Goal: Task Accomplishment & Management: Manage account settings

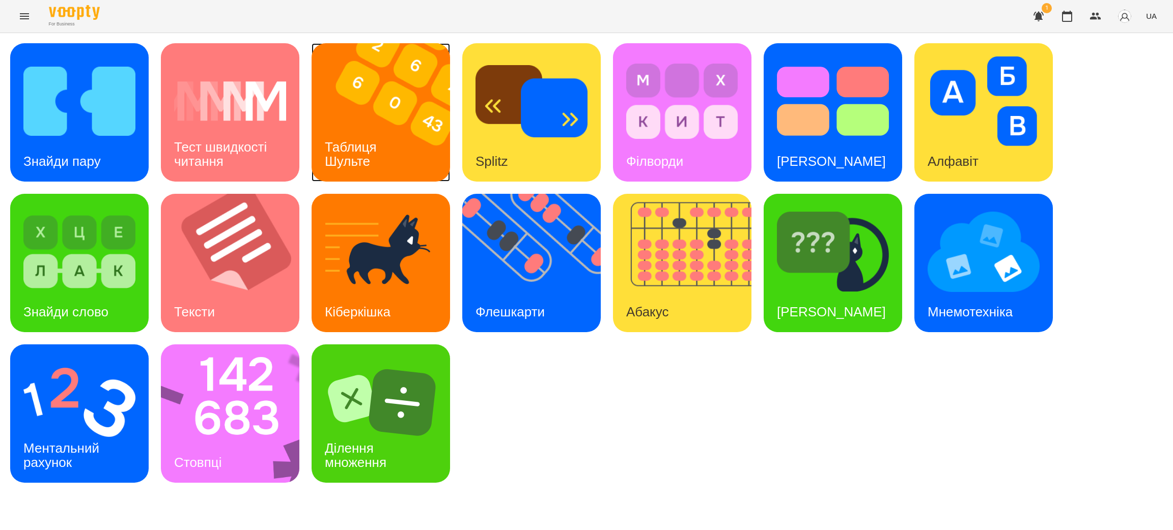
click at [379, 130] on div "Таблиця Шульте" at bounding box center [352, 154] width 82 height 54
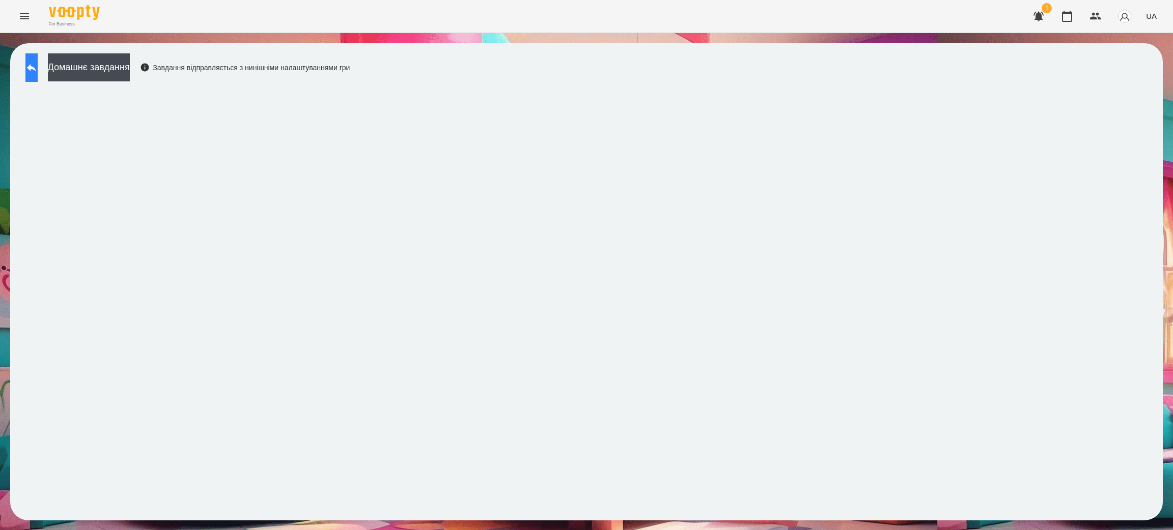
click at [38, 66] on icon at bounding box center [31, 68] width 12 height 12
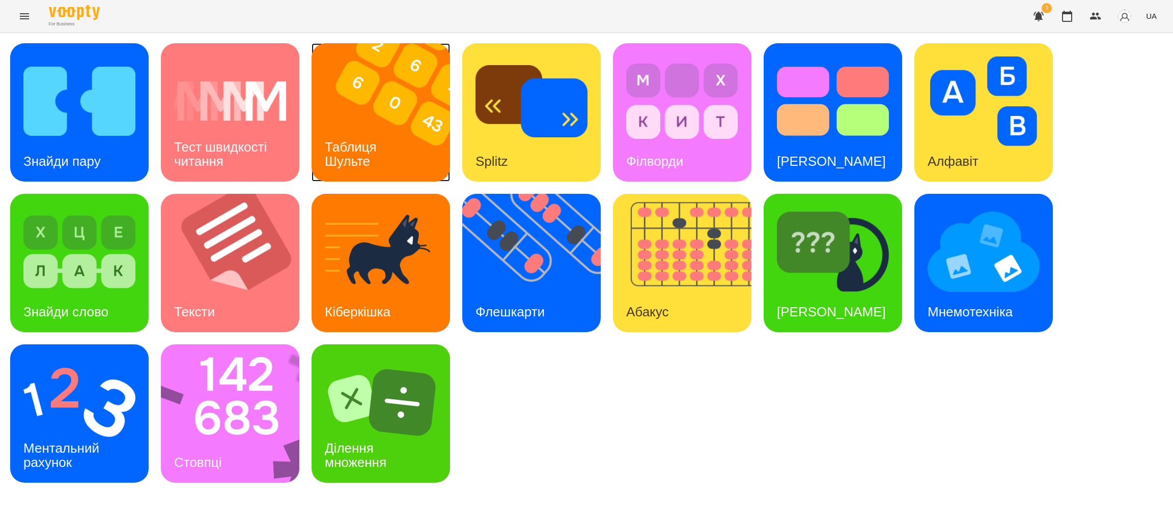
click at [374, 128] on div "Таблиця Шульте" at bounding box center [352, 154] width 82 height 54
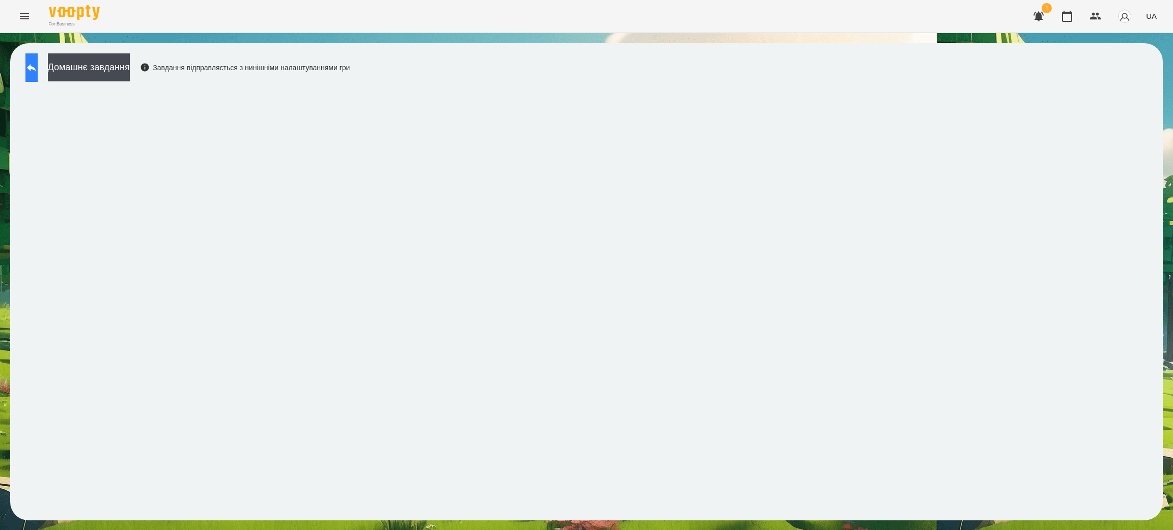
click at [38, 72] on icon at bounding box center [31, 68] width 12 height 12
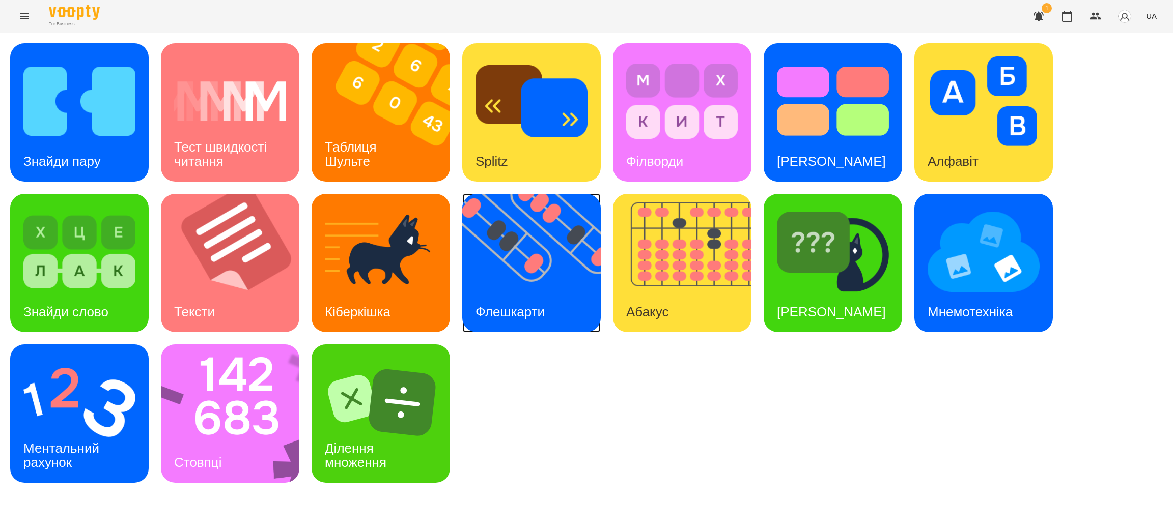
click at [526, 300] on div "Флешкарти" at bounding box center [510, 312] width 96 height 40
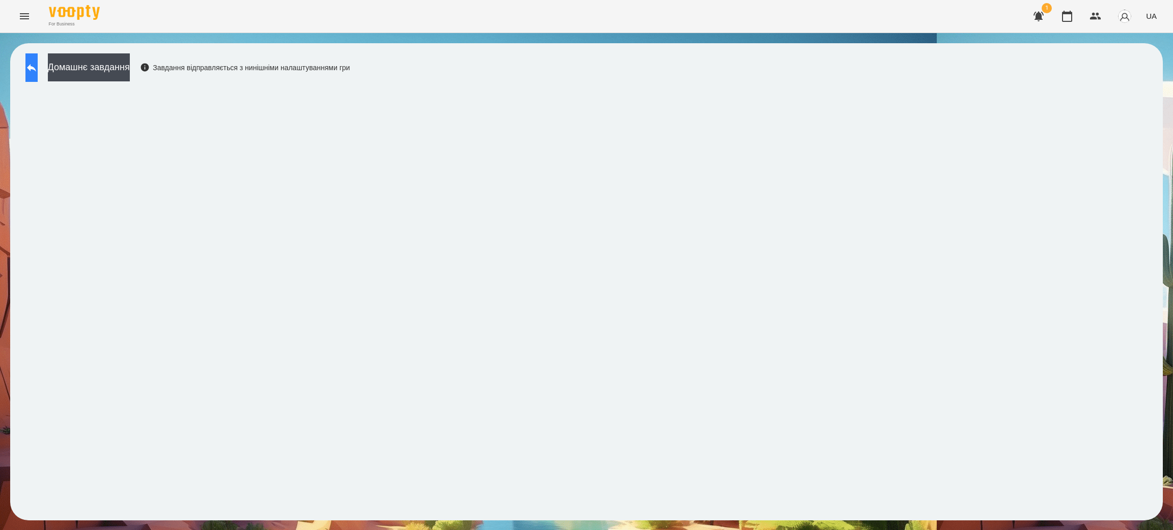
click at [36, 67] on icon at bounding box center [31, 68] width 12 height 12
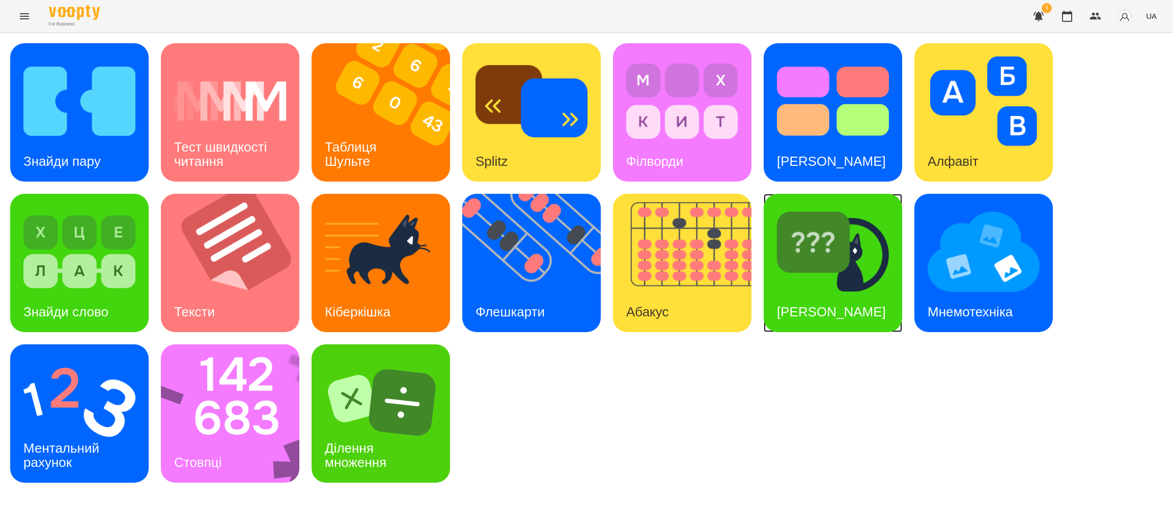
click at [815, 268] on img at bounding box center [833, 252] width 112 height 90
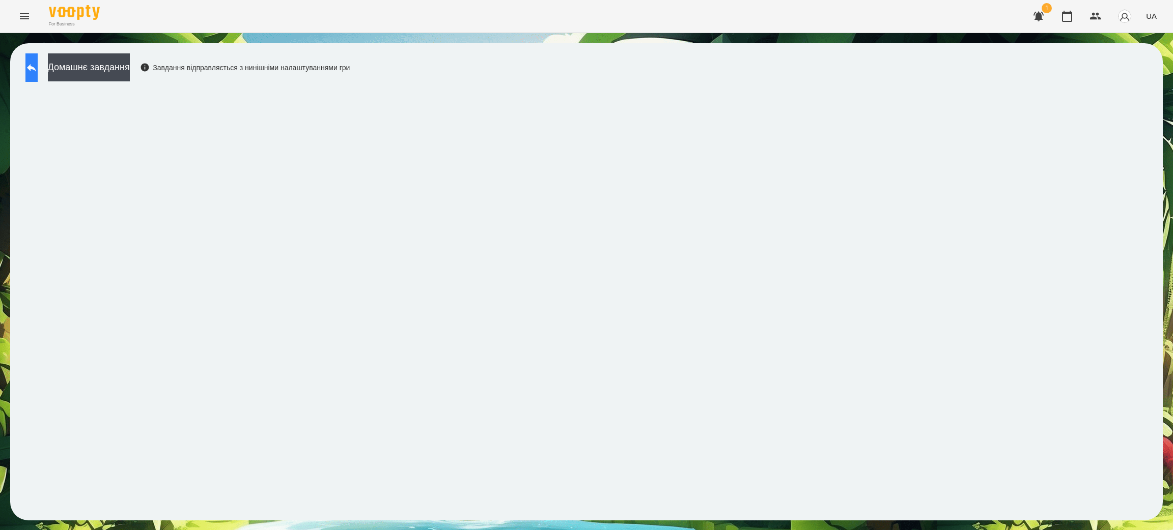
click at [38, 70] on icon at bounding box center [31, 68] width 12 height 12
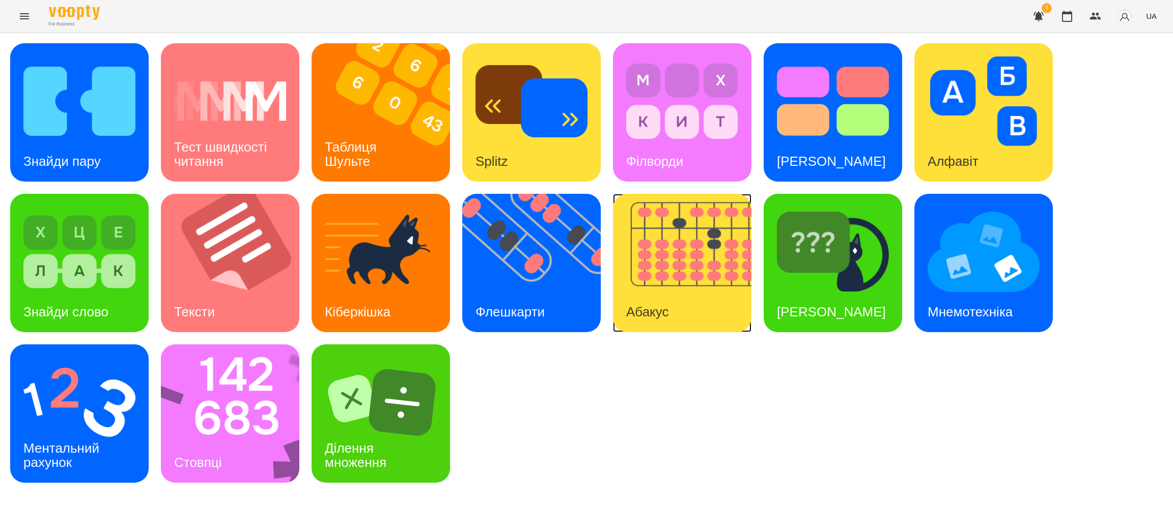
click at [673, 265] on img at bounding box center [688, 263] width 151 height 138
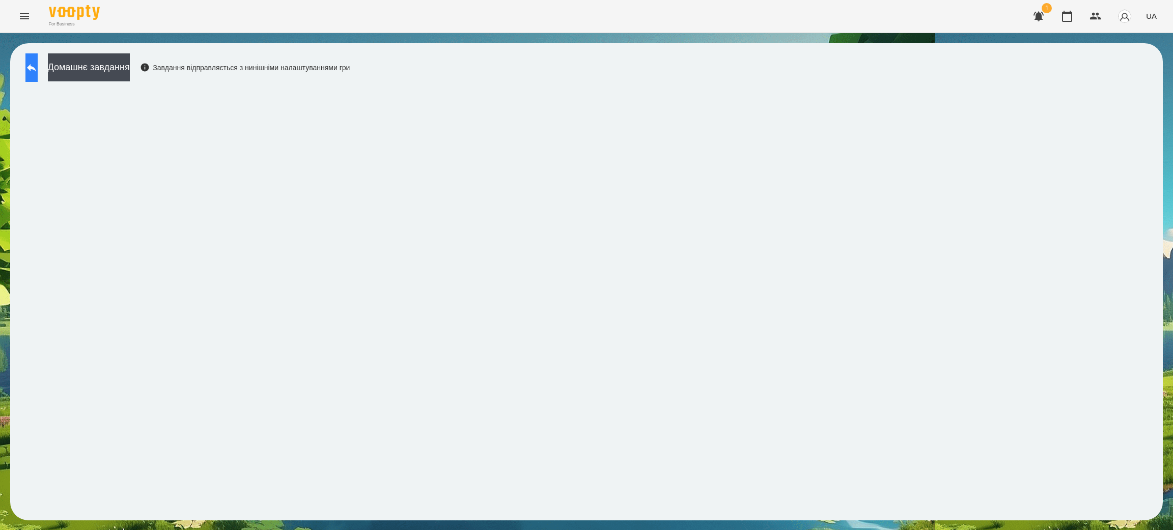
click at [34, 67] on button at bounding box center [31, 67] width 12 height 29
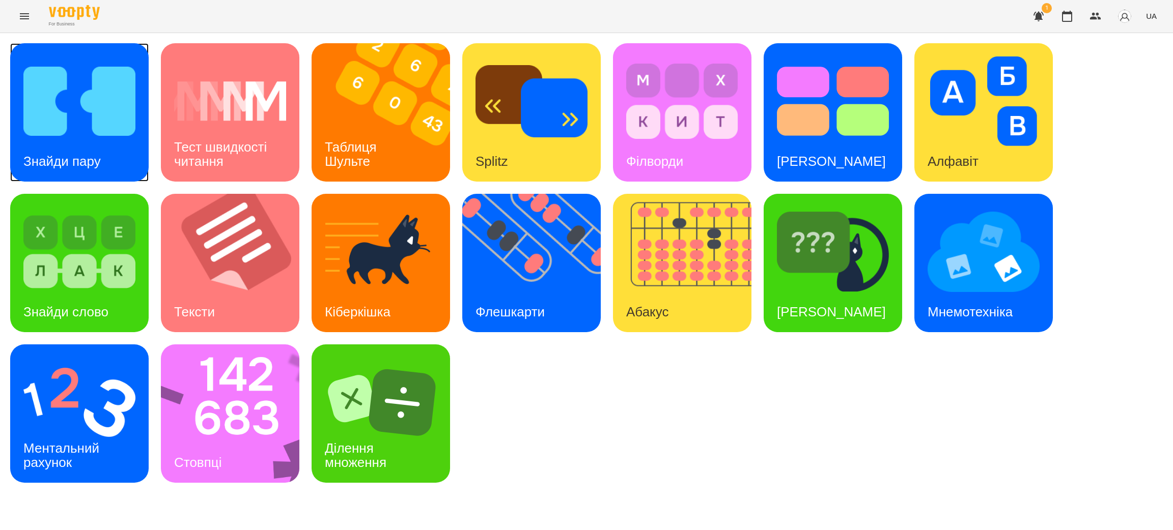
click at [67, 142] on div "Знайди пару" at bounding box center [62, 161] width 104 height 40
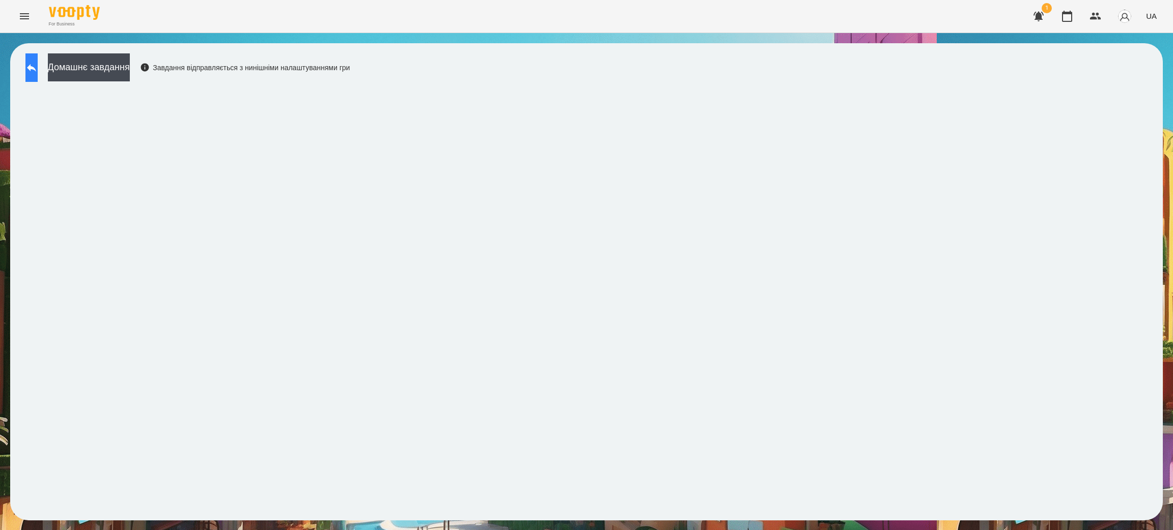
click at [38, 64] on button at bounding box center [31, 67] width 12 height 29
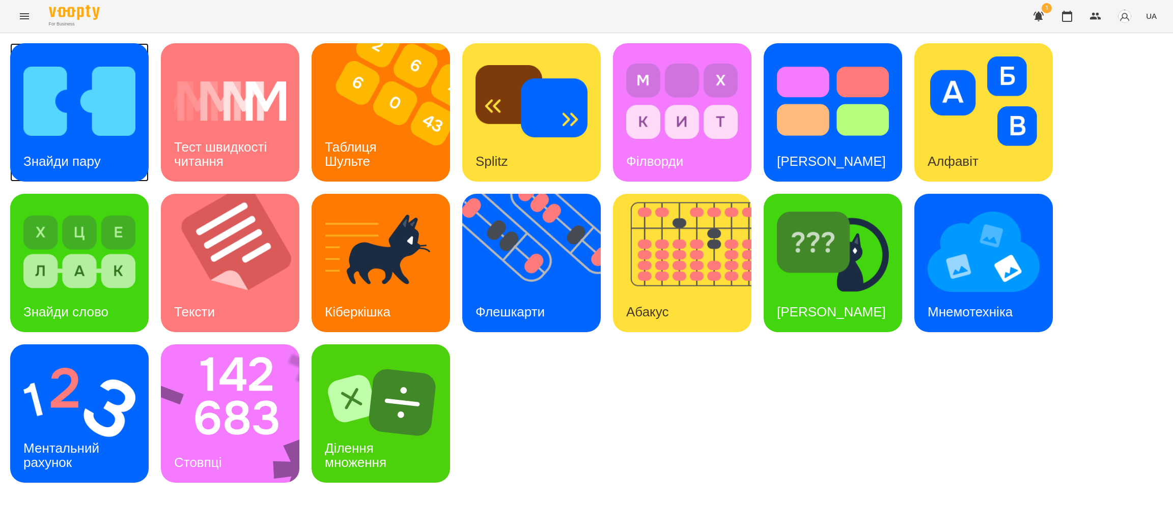
click at [91, 128] on img at bounding box center [79, 101] width 112 height 90
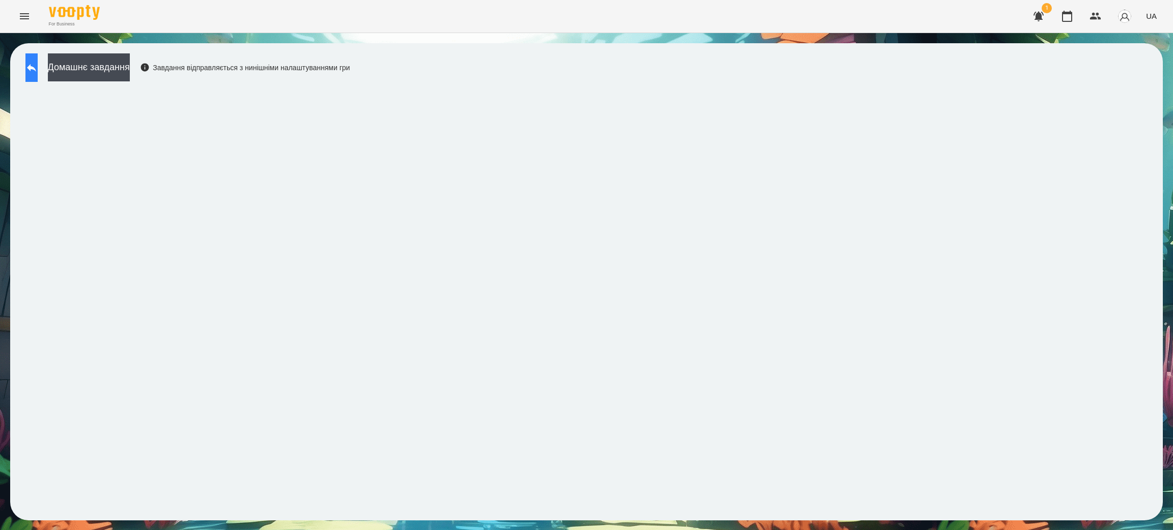
click at [38, 71] on icon at bounding box center [31, 68] width 12 height 12
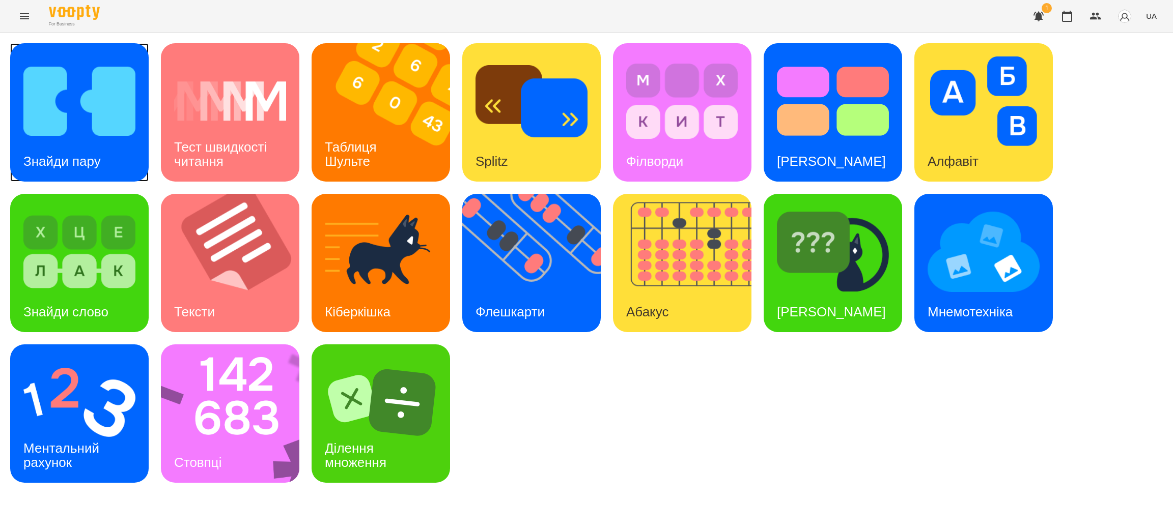
click at [72, 134] on img at bounding box center [79, 101] width 112 height 90
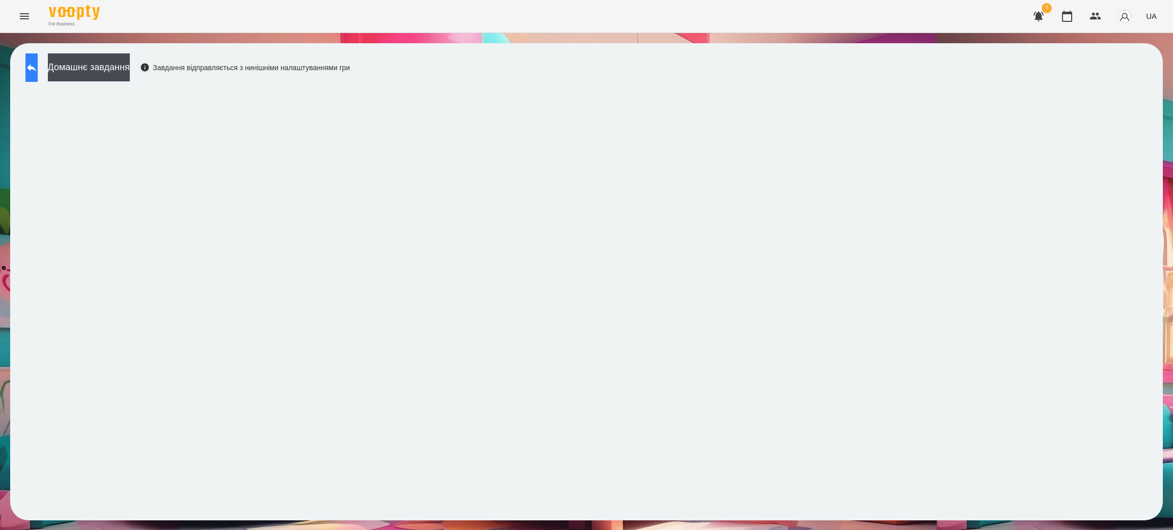
click at [36, 63] on icon at bounding box center [31, 68] width 12 height 12
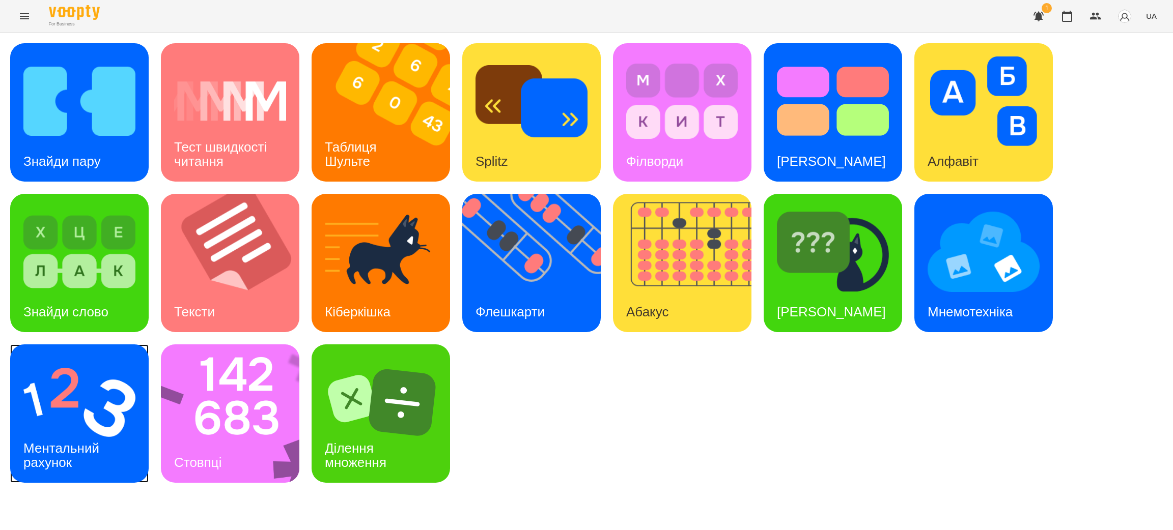
click at [69, 444] on h3 "Ментальний рахунок" at bounding box center [62, 455] width 79 height 29
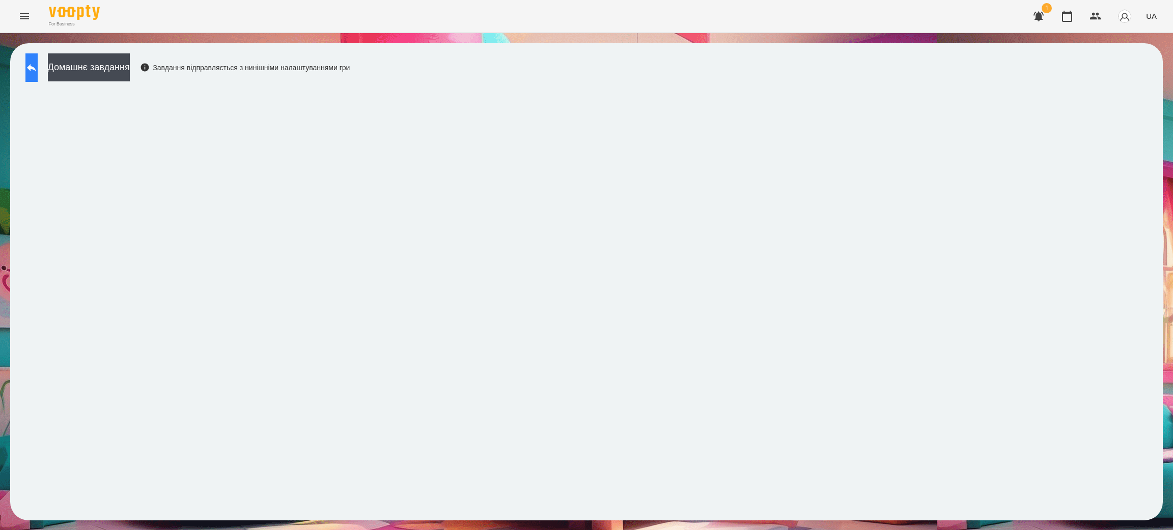
click at [32, 64] on button at bounding box center [31, 67] width 12 height 29
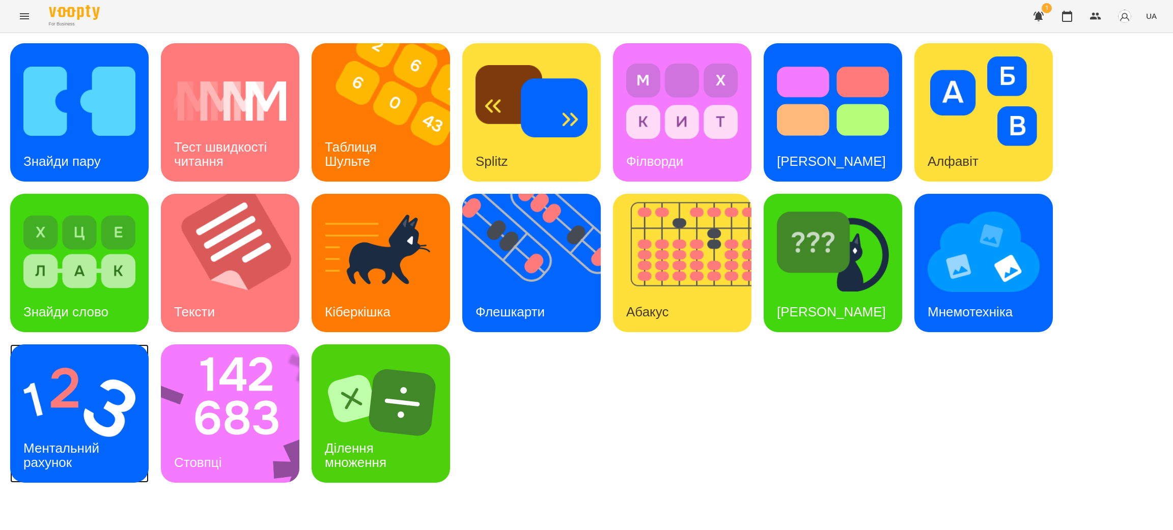
click at [62, 407] on img at bounding box center [79, 403] width 112 height 90
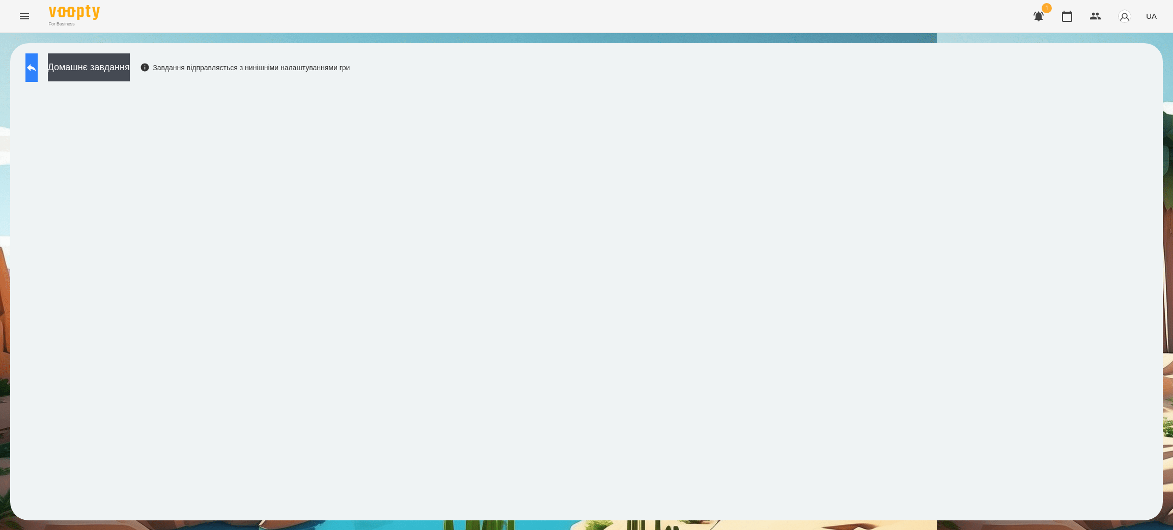
click at [38, 58] on button at bounding box center [31, 67] width 12 height 29
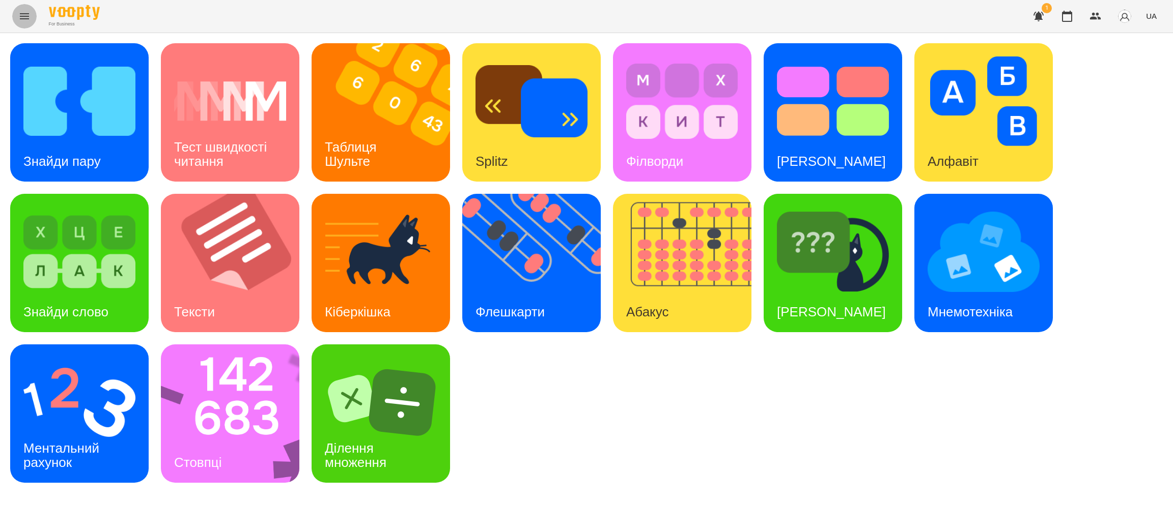
click at [24, 17] on icon "Menu" at bounding box center [24, 16] width 12 height 12
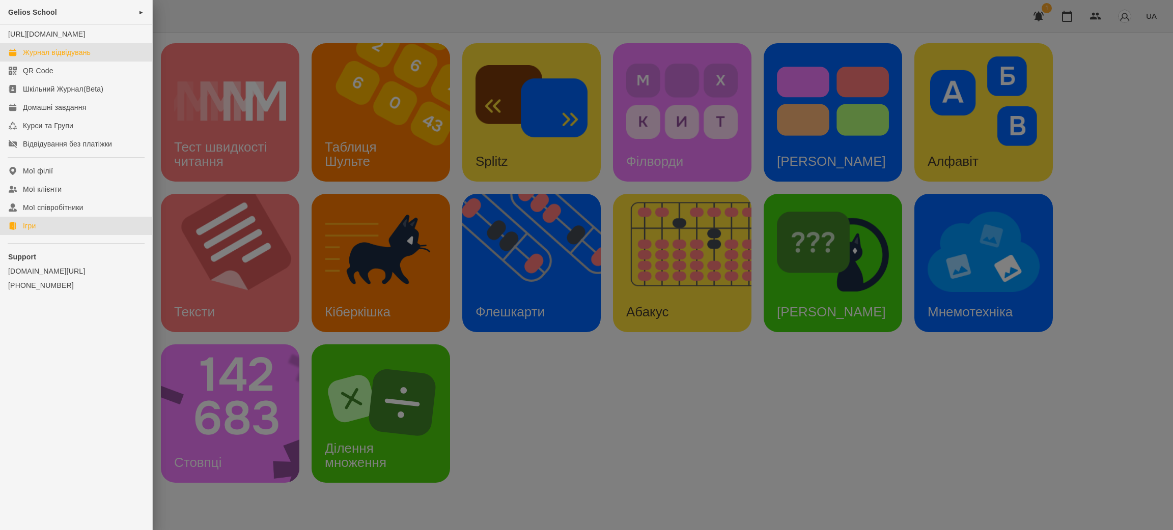
click at [24, 58] on div "Журнал відвідувань" at bounding box center [57, 52] width 68 height 10
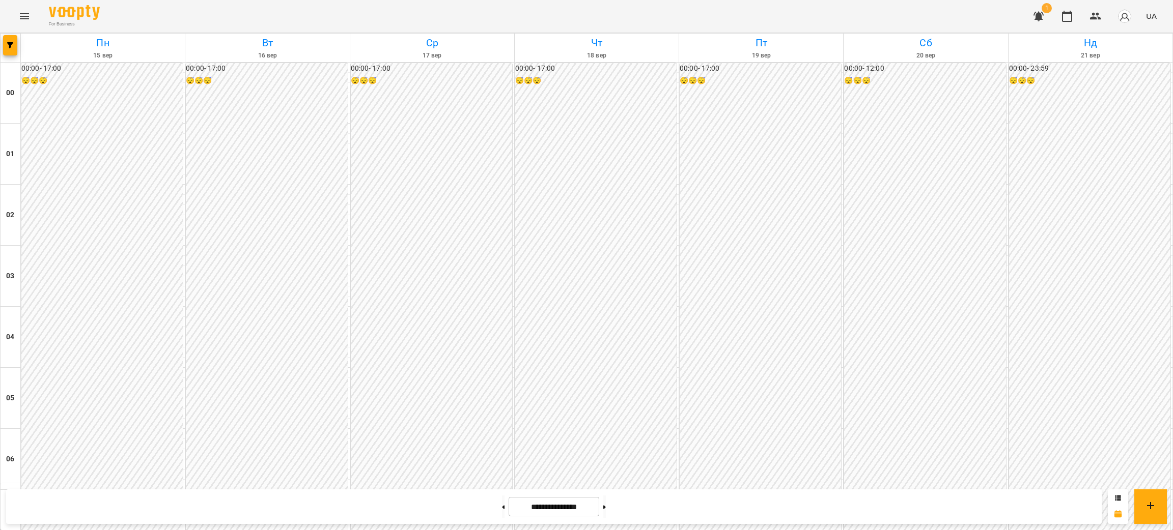
scroll to position [611, 0]
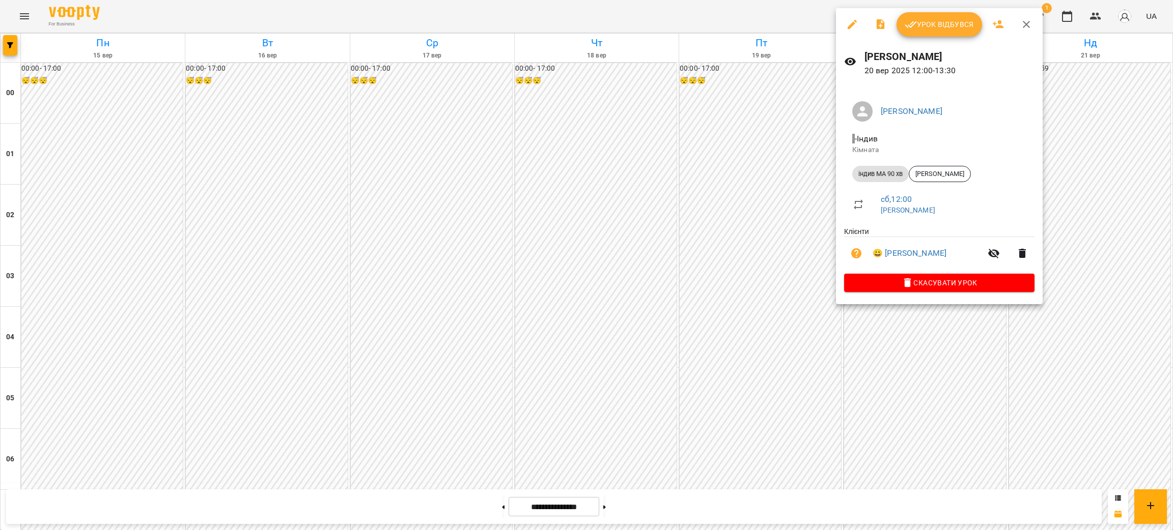
click at [932, 24] on span "Урок відбувся" at bounding box center [938, 24] width 69 height 12
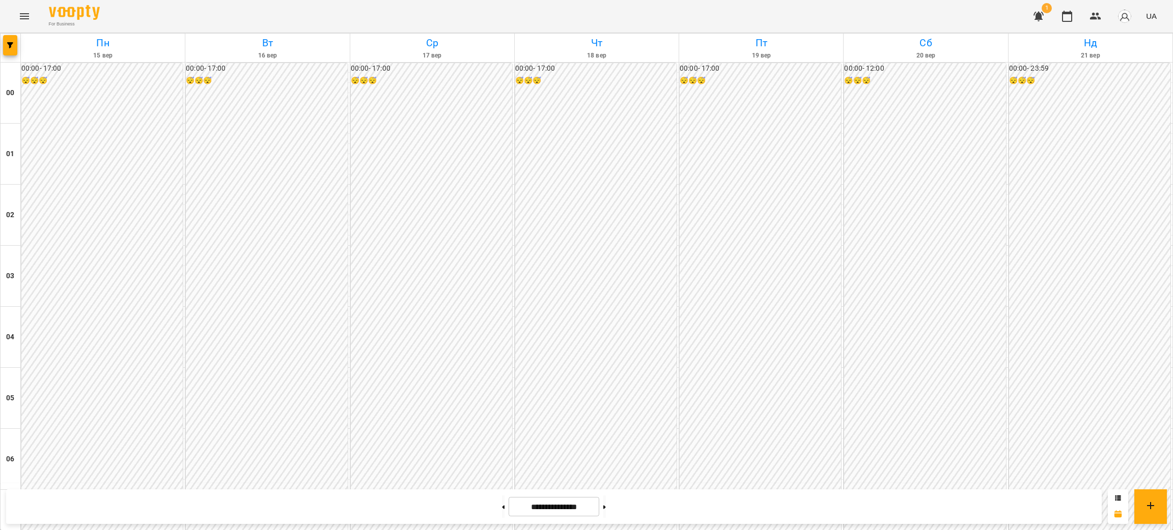
scroll to position [534, 0]
click at [22, 18] on icon "Menu" at bounding box center [24, 16] width 12 height 12
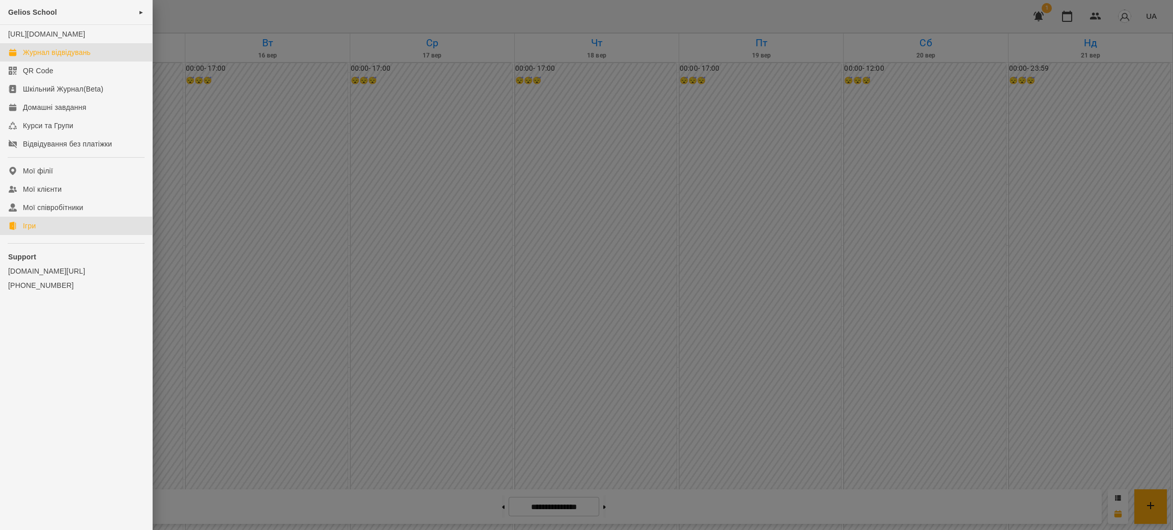
click at [36, 231] on div "Ігри" at bounding box center [29, 226] width 13 height 10
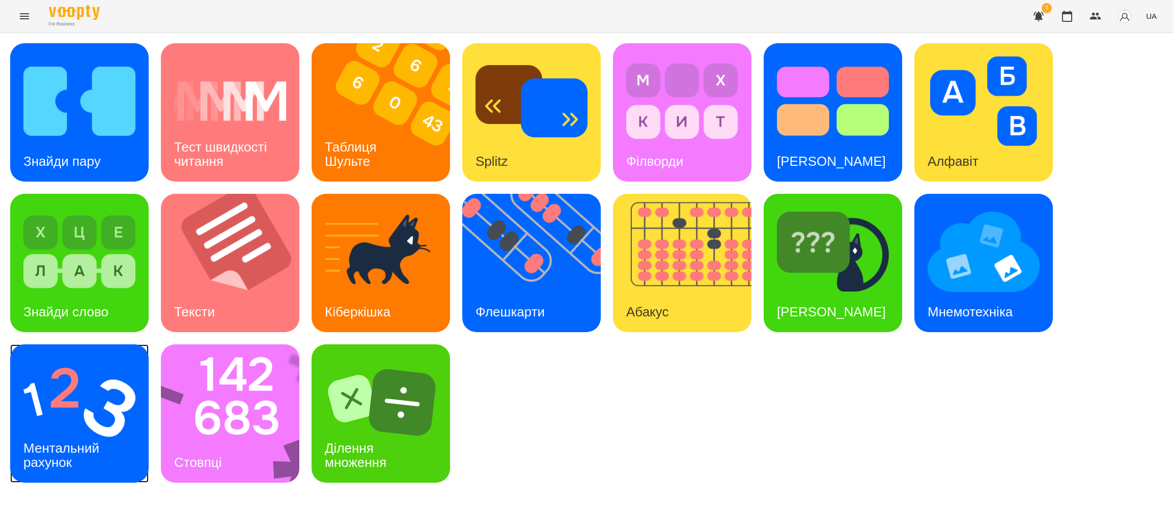
click at [73, 415] on img at bounding box center [79, 403] width 112 height 90
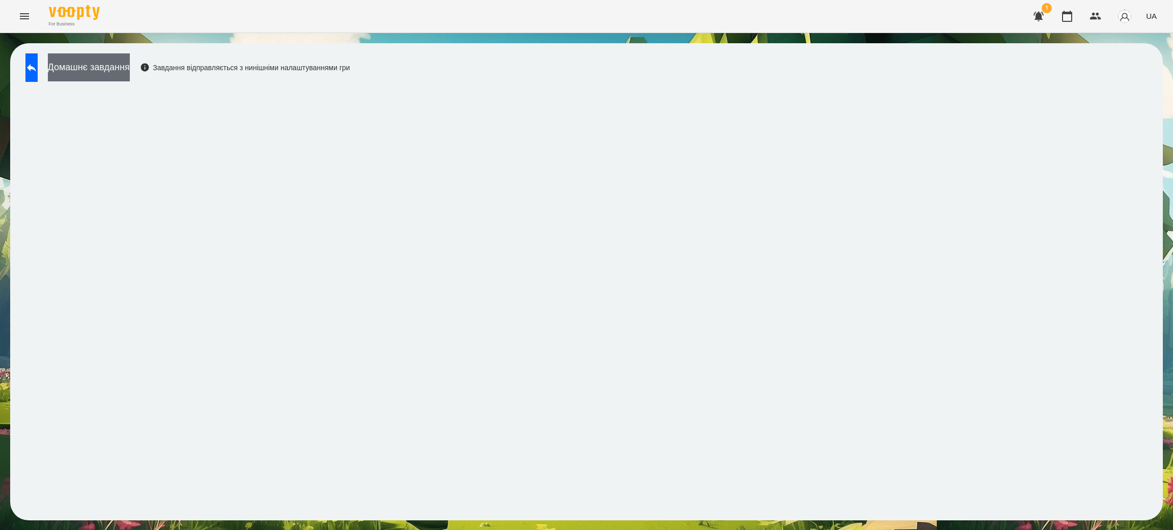
click at [114, 66] on button "Домашнє завдання" at bounding box center [89, 67] width 82 height 28
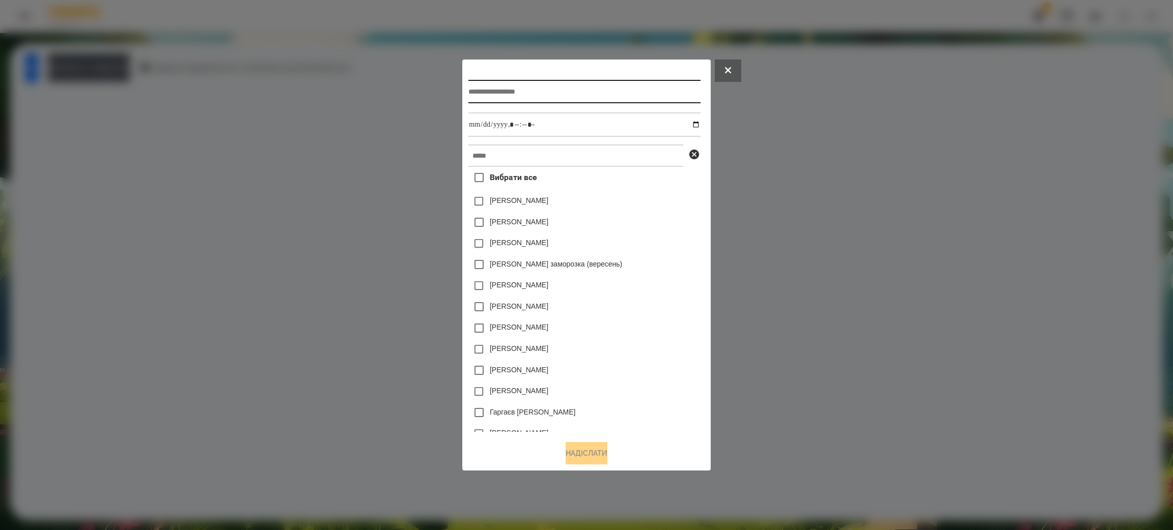
click at [506, 91] on input "text" at bounding box center [584, 91] width 232 height 23
type input "**********"
click at [505, 120] on input "datetime-local" at bounding box center [584, 124] width 232 height 24
click at [468, 119] on input "datetime-local" at bounding box center [584, 124] width 232 height 24
click at [493, 123] on input "datetime-local" at bounding box center [584, 124] width 232 height 24
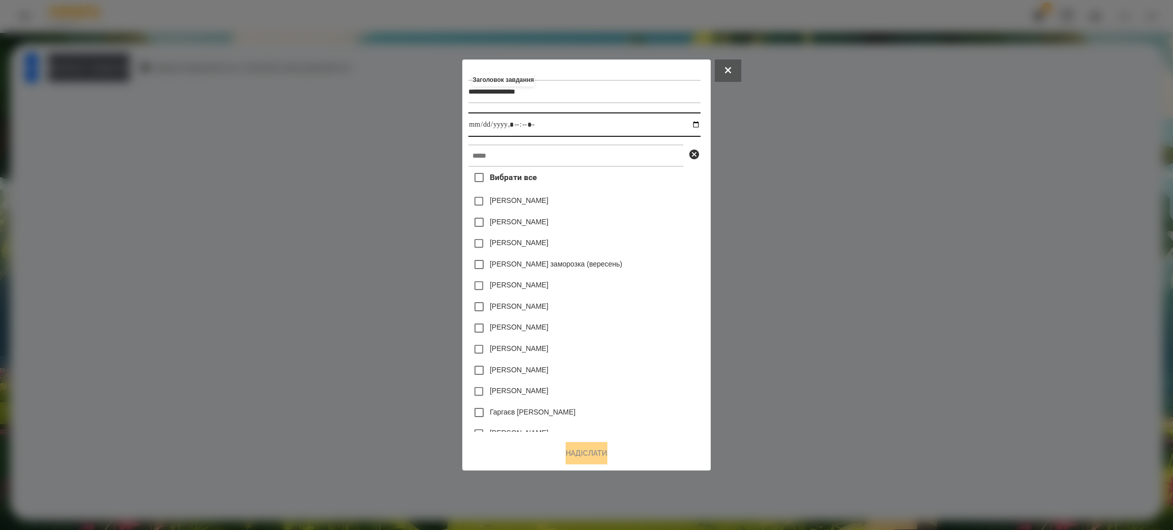
click at [697, 122] on input "datetime-local" at bounding box center [584, 124] width 232 height 24
type input "**********"
click at [659, 295] on div "[PERSON_NAME]" at bounding box center [584, 285] width 232 height 21
click at [502, 159] on input "text" at bounding box center [575, 156] width 215 height 22
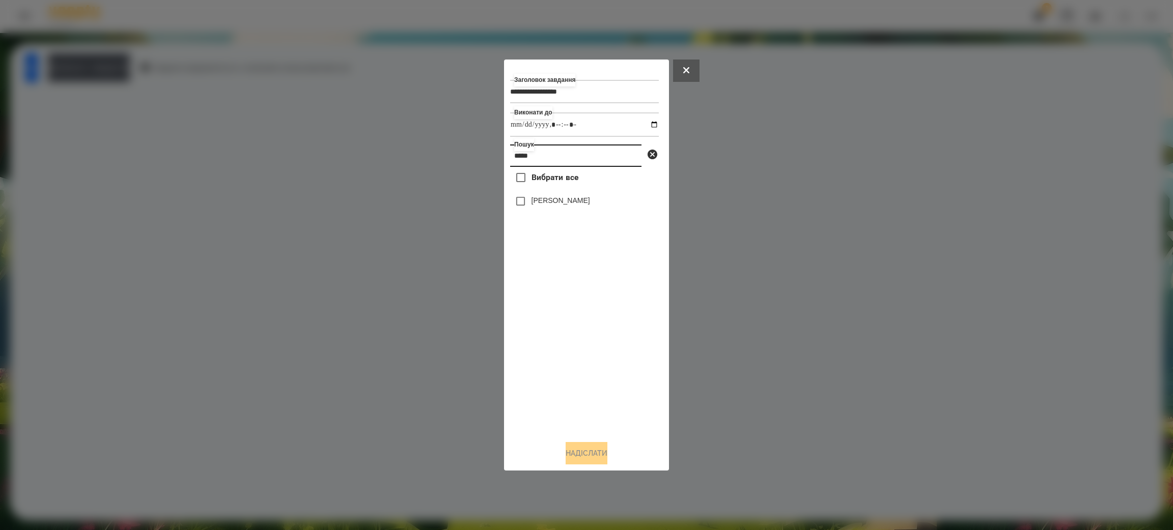
type input "*****"
click at [559, 204] on label "[PERSON_NAME]" at bounding box center [560, 200] width 59 height 10
click at [584, 449] on button "Надіслати" at bounding box center [586, 453] width 42 height 22
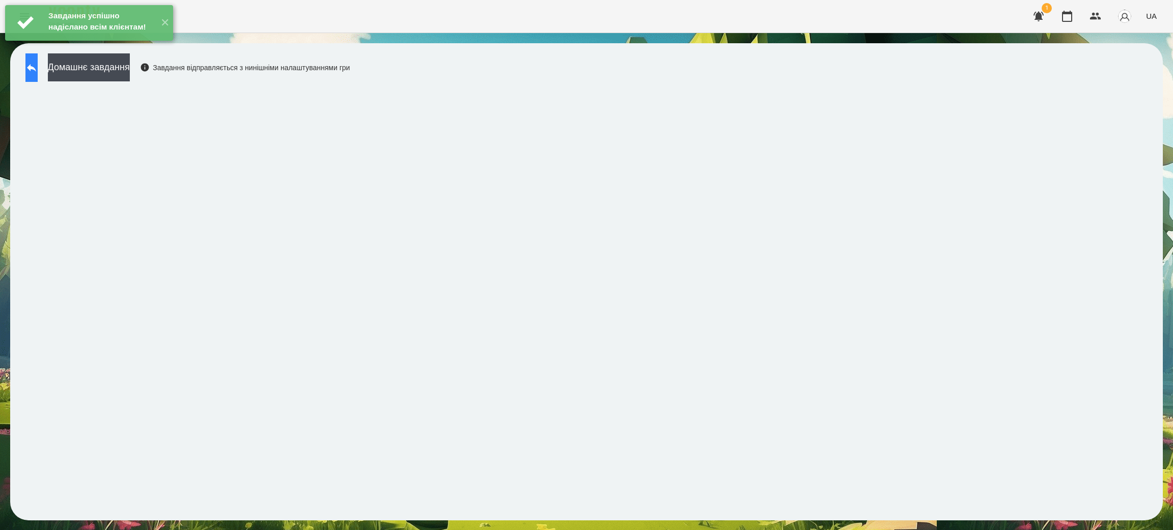
click at [38, 70] on icon at bounding box center [31, 68] width 12 height 12
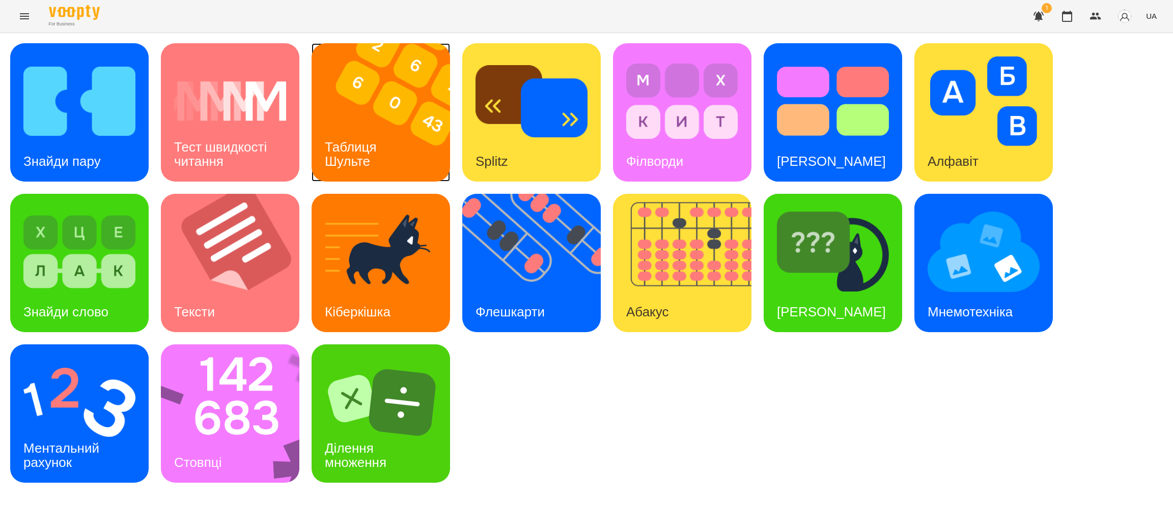
click at [367, 130] on div "Таблиця Шульте" at bounding box center [352, 154] width 82 height 54
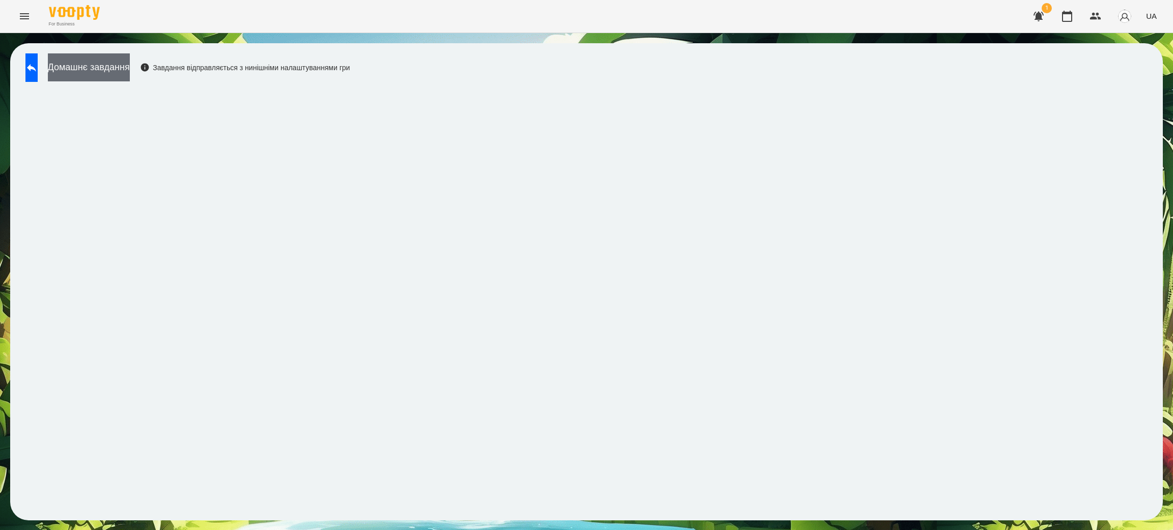
click at [128, 68] on button "Домашнє завдання" at bounding box center [89, 67] width 82 height 28
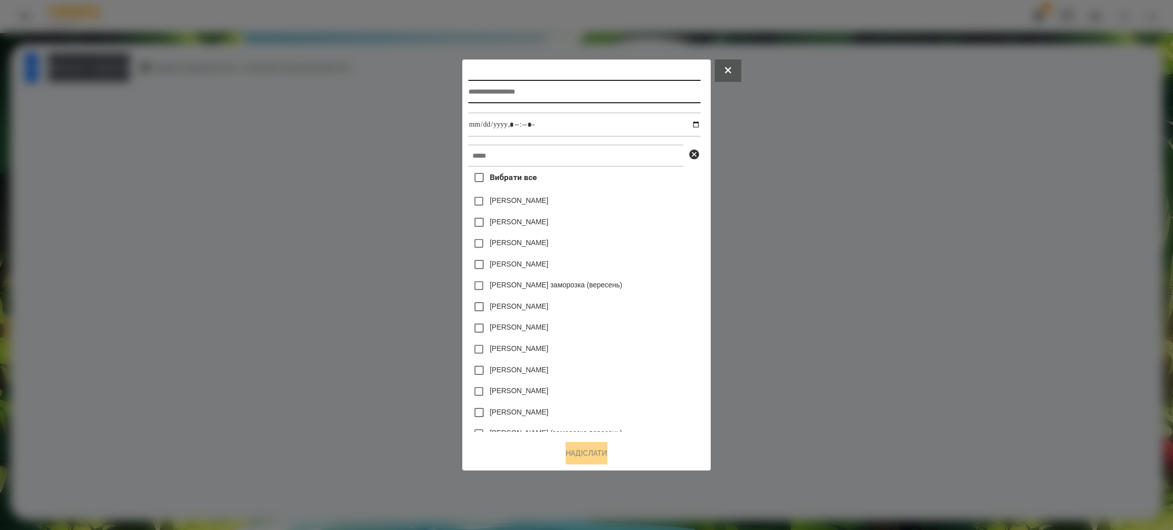
click at [482, 87] on input "text" at bounding box center [584, 91] width 232 height 23
type input "**********"
click at [486, 124] on input "datetime-local" at bounding box center [584, 124] width 232 height 24
click at [695, 123] on input "datetime-local" at bounding box center [584, 124] width 232 height 24
click at [695, 124] on input "datetime-local" at bounding box center [584, 124] width 232 height 24
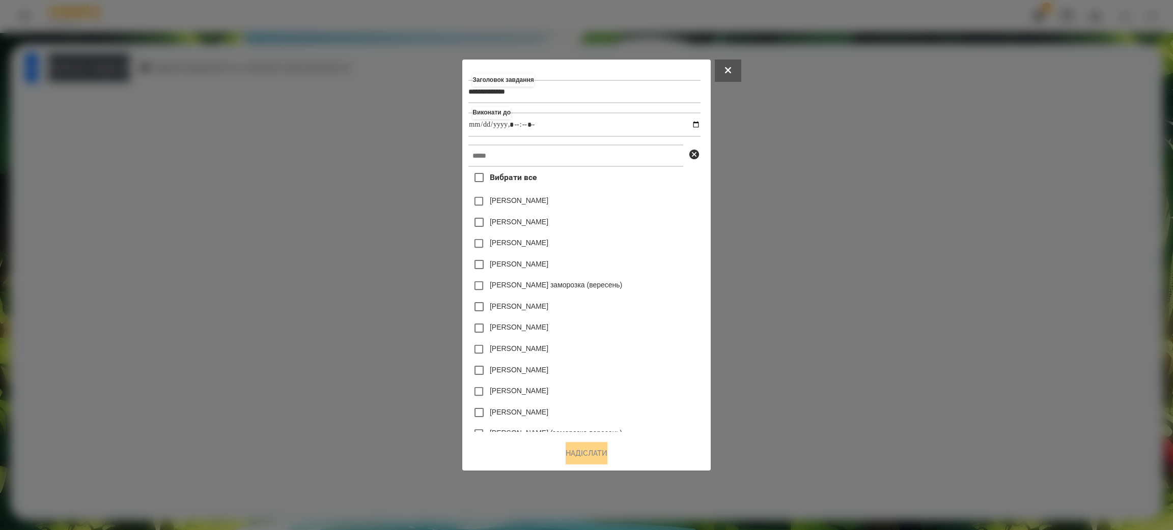
type input "**********"
click at [642, 295] on div "[PERSON_NAME] заморозка (вересень)" at bounding box center [584, 285] width 232 height 21
click at [483, 155] on input "text" at bounding box center [575, 156] width 215 height 22
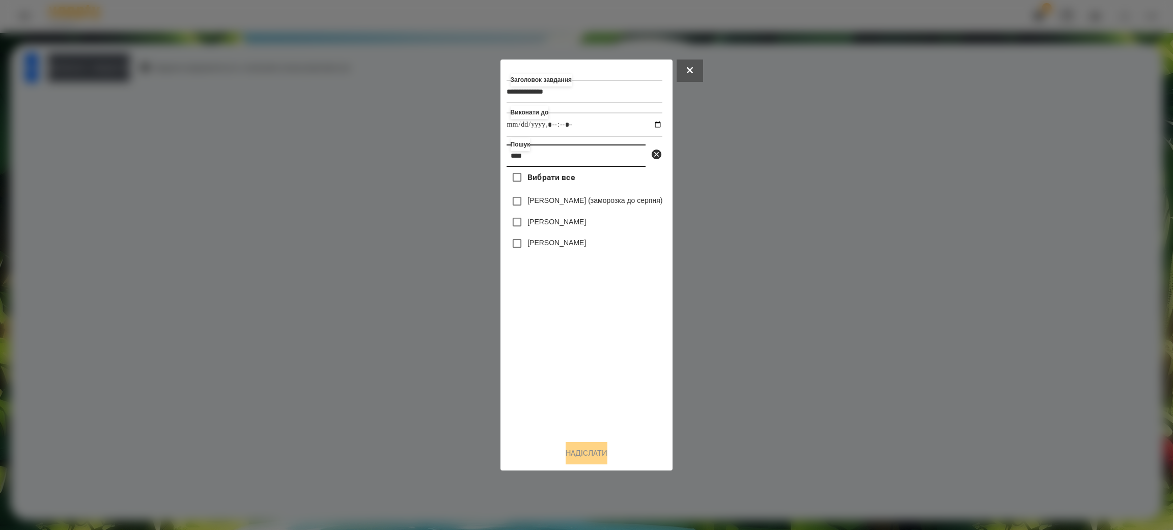
type input "****"
click at [545, 244] on label "[PERSON_NAME]" at bounding box center [556, 243] width 59 height 10
click at [584, 454] on button "Надіслати" at bounding box center [586, 453] width 42 height 22
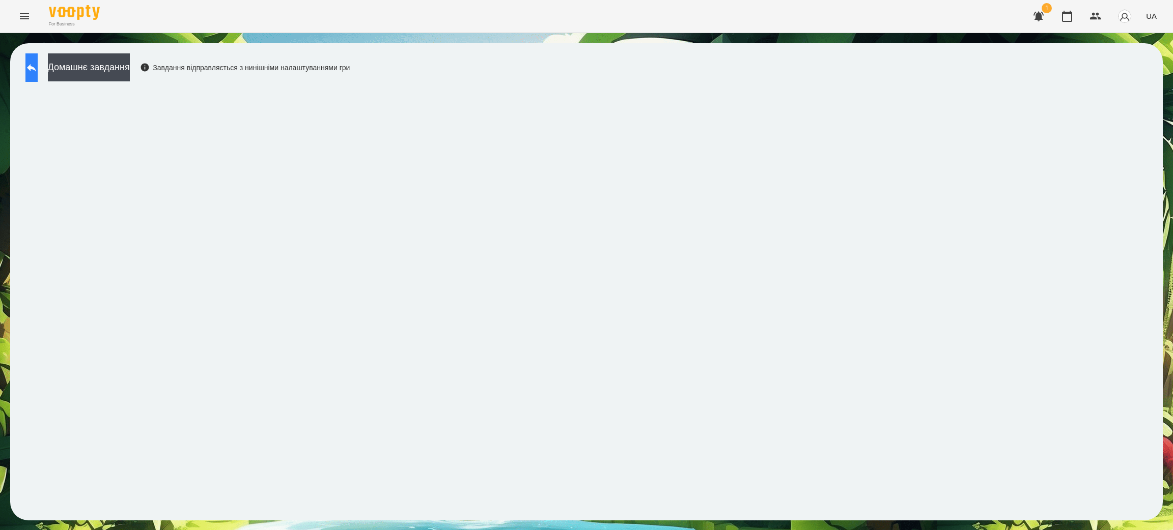
click at [38, 64] on icon at bounding box center [31, 68] width 12 height 12
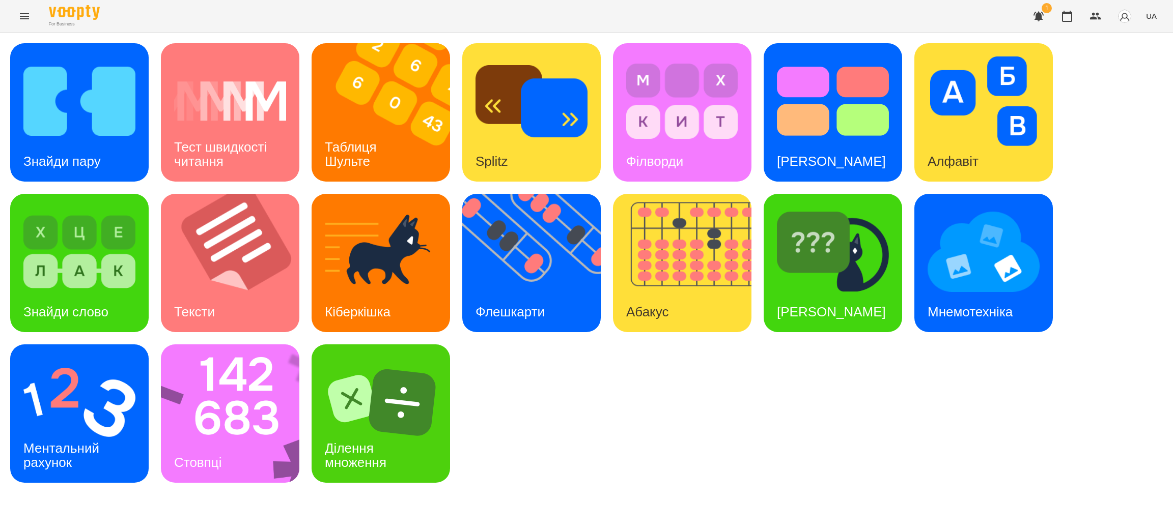
click at [19, 11] on icon "Menu" at bounding box center [24, 16] width 12 height 12
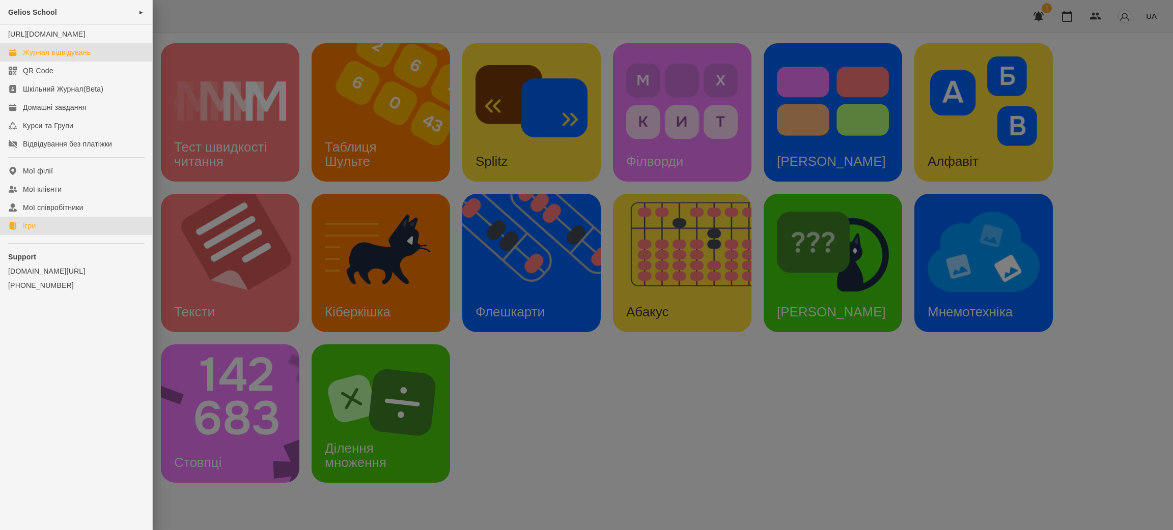
click at [44, 58] on div "Журнал відвідувань" at bounding box center [57, 52] width 68 height 10
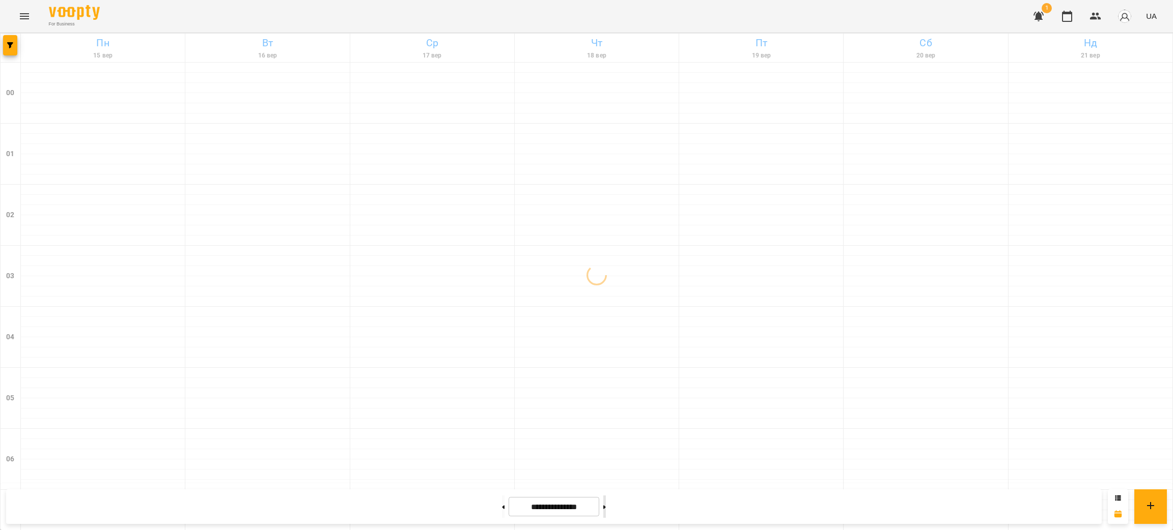
click at [606, 508] on button at bounding box center [604, 507] width 3 height 22
type input "**********"
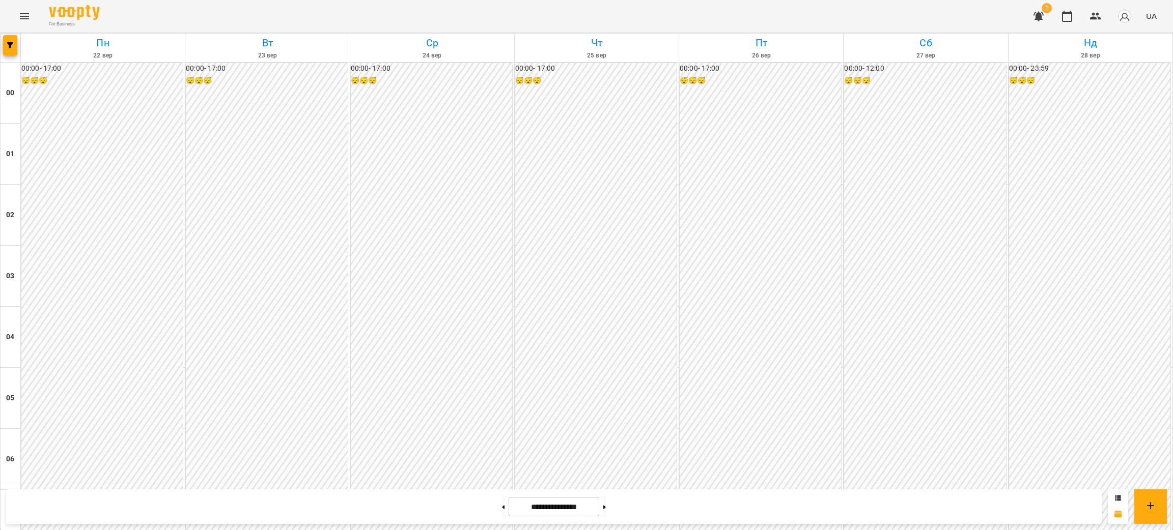
click at [17, 16] on button "Menu" at bounding box center [24, 16] width 24 height 24
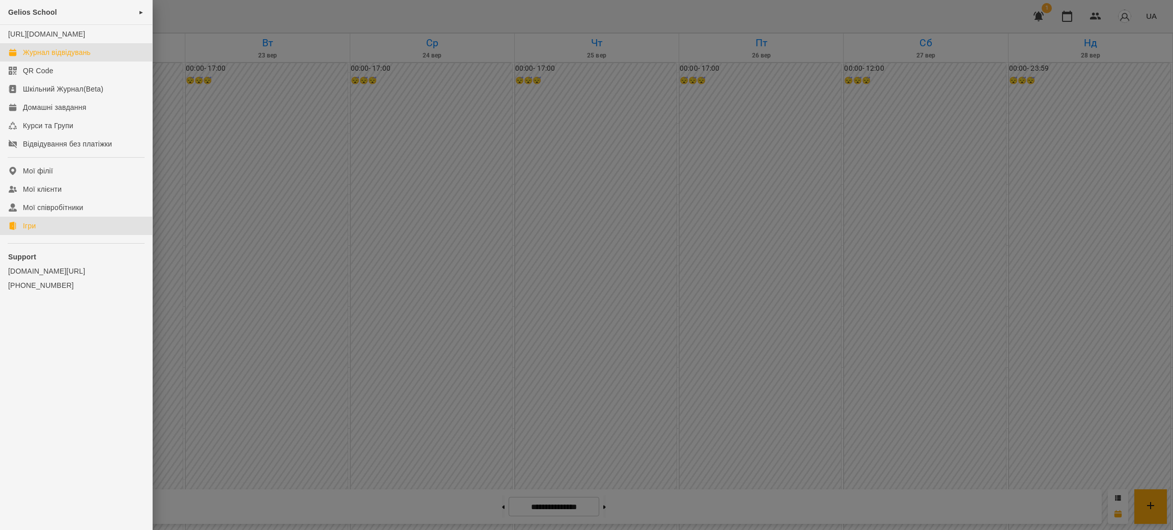
click at [41, 235] on link "Ігри" at bounding box center [76, 226] width 152 height 18
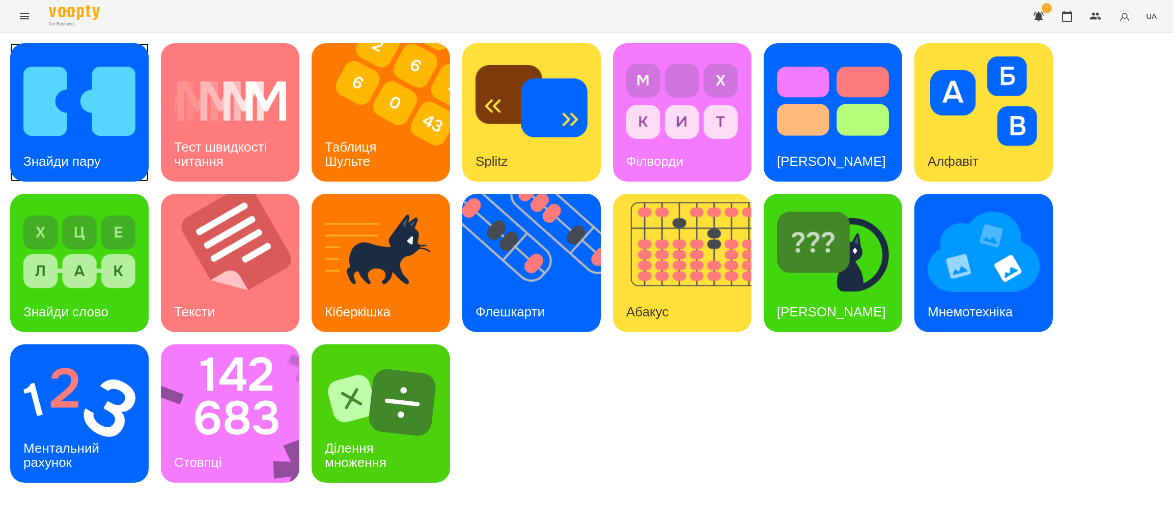
click at [83, 102] on img at bounding box center [79, 101] width 112 height 90
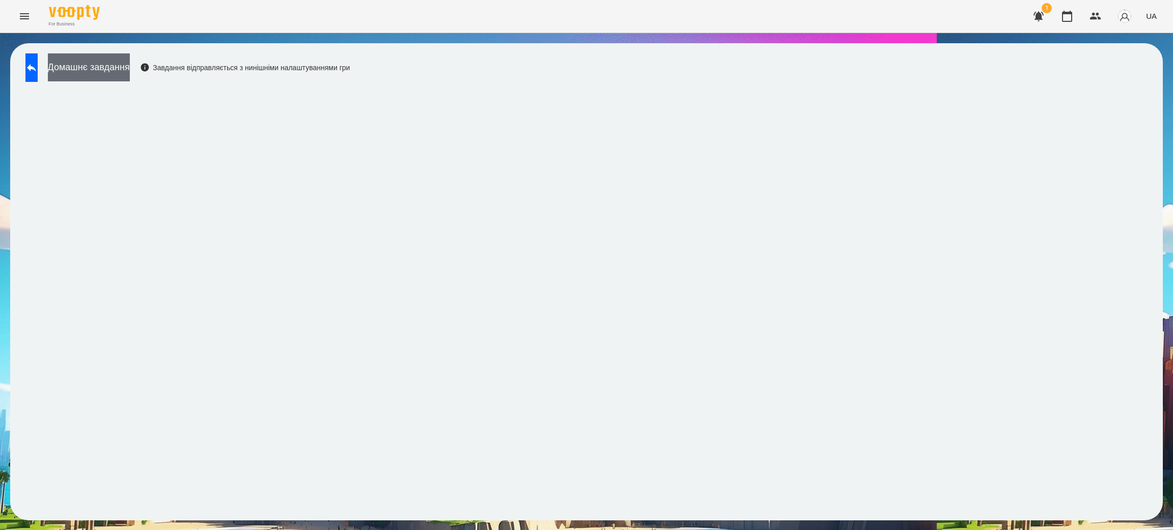
click at [105, 72] on button "Домашнє завдання" at bounding box center [89, 67] width 82 height 28
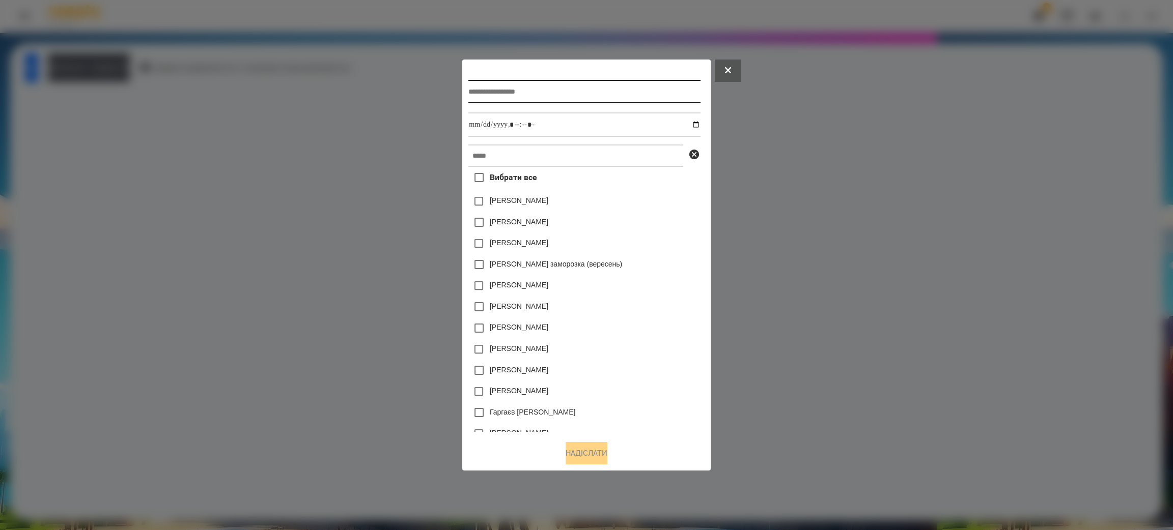
click at [546, 90] on input "text" at bounding box center [584, 91] width 232 height 23
type input "**********"
click at [551, 124] on input "datetime-local" at bounding box center [584, 124] width 232 height 24
click at [499, 126] on input "datetime-local" at bounding box center [584, 124] width 232 height 24
click at [700, 125] on input "datetime-local" at bounding box center [584, 124] width 232 height 24
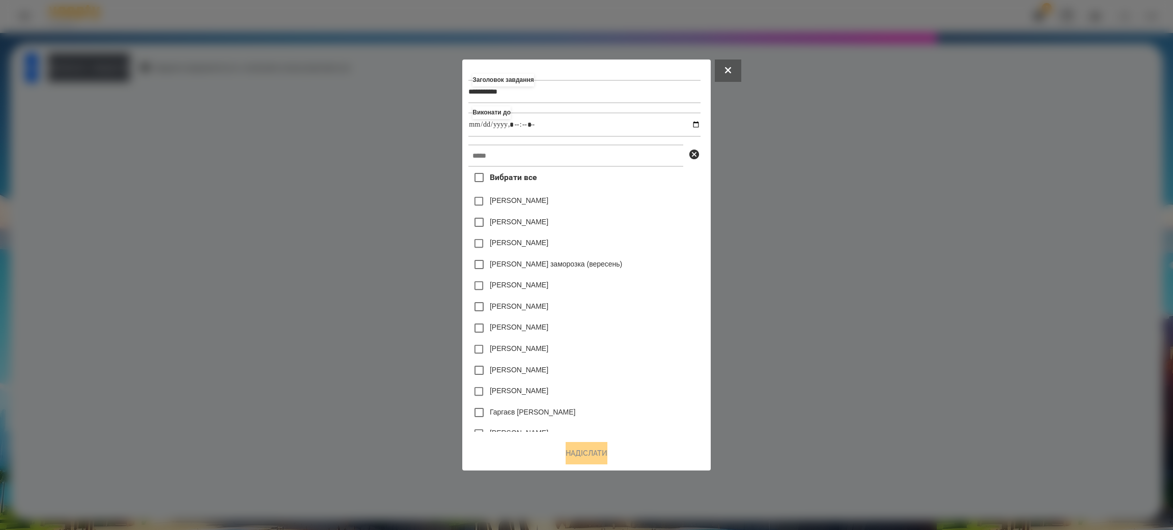
type input "**********"
click at [656, 296] on div "[PERSON_NAME]" at bounding box center [584, 285] width 232 height 21
click at [490, 152] on input "text" at bounding box center [575, 156] width 215 height 22
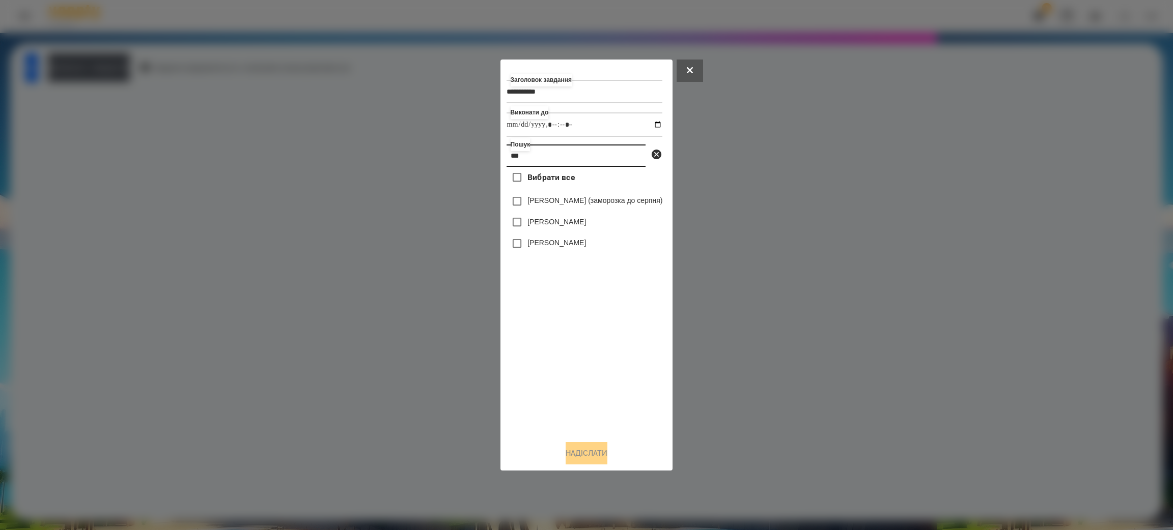
type input "***"
click at [527, 247] on label "[PERSON_NAME]" at bounding box center [556, 243] width 59 height 10
click at [582, 450] on button "Надіслати" at bounding box center [586, 453] width 42 height 22
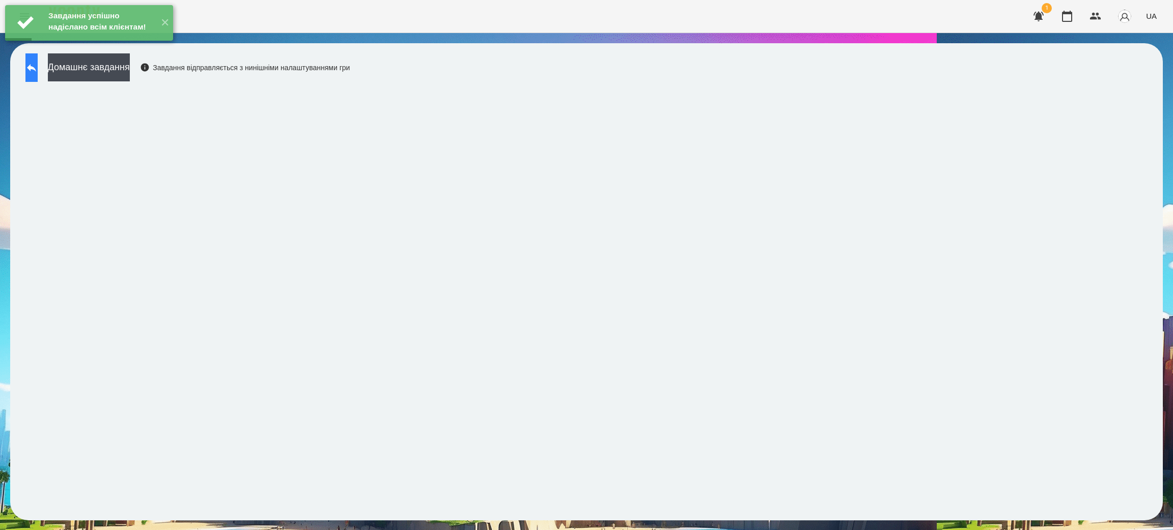
click at [36, 69] on icon at bounding box center [31, 68] width 9 height 8
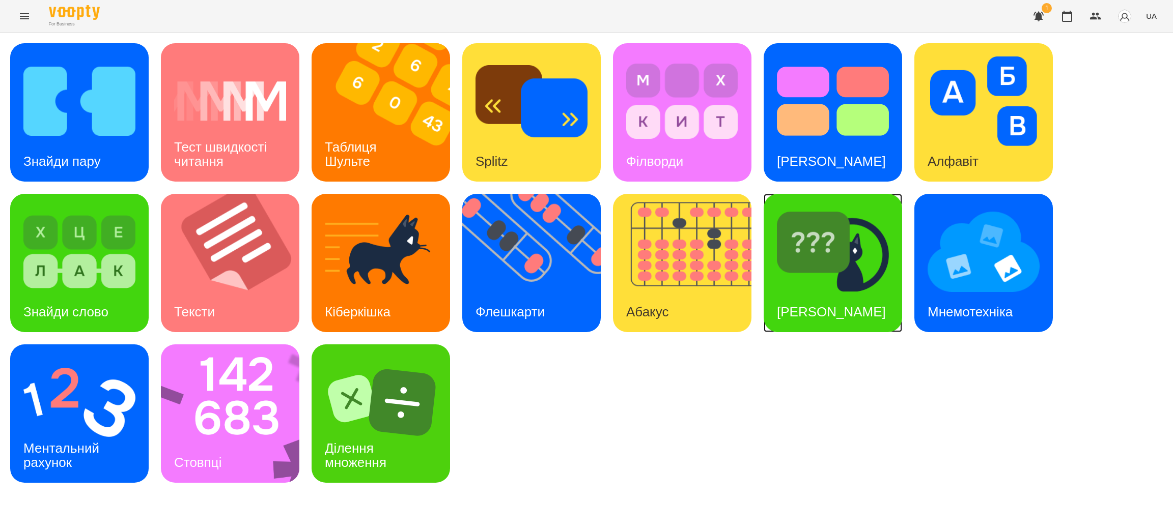
click at [808, 304] on h3 "[PERSON_NAME]" at bounding box center [831, 311] width 109 height 15
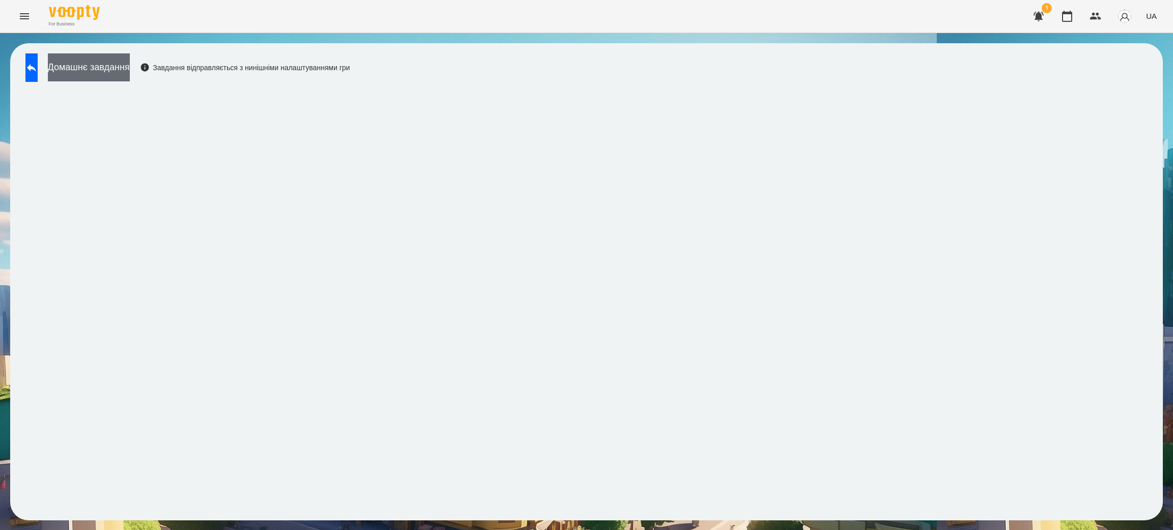
click at [117, 67] on button "Домашнє завдання" at bounding box center [89, 67] width 82 height 28
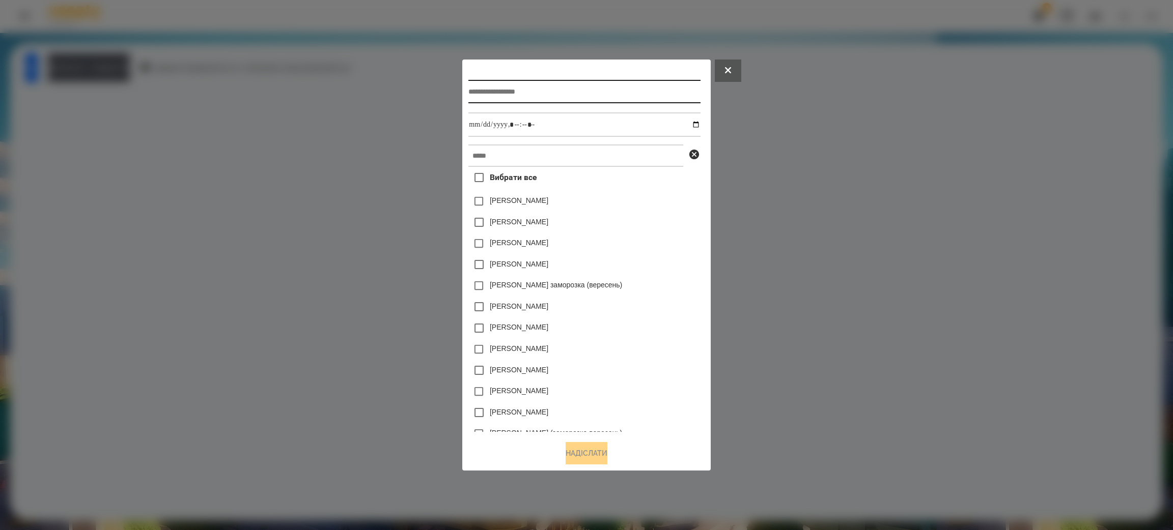
click at [505, 87] on input "text" at bounding box center [584, 91] width 232 height 23
type input "**********"
click at [496, 119] on input "datetime-local" at bounding box center [584, 124] width 232 height 24
click at [468, 122] on input "datetime-local" at bounding box center [584, 124] width 232 height 24
click at [700, 120] on input "datetime-local" at bounding box center [584, 124] width 232 height 24
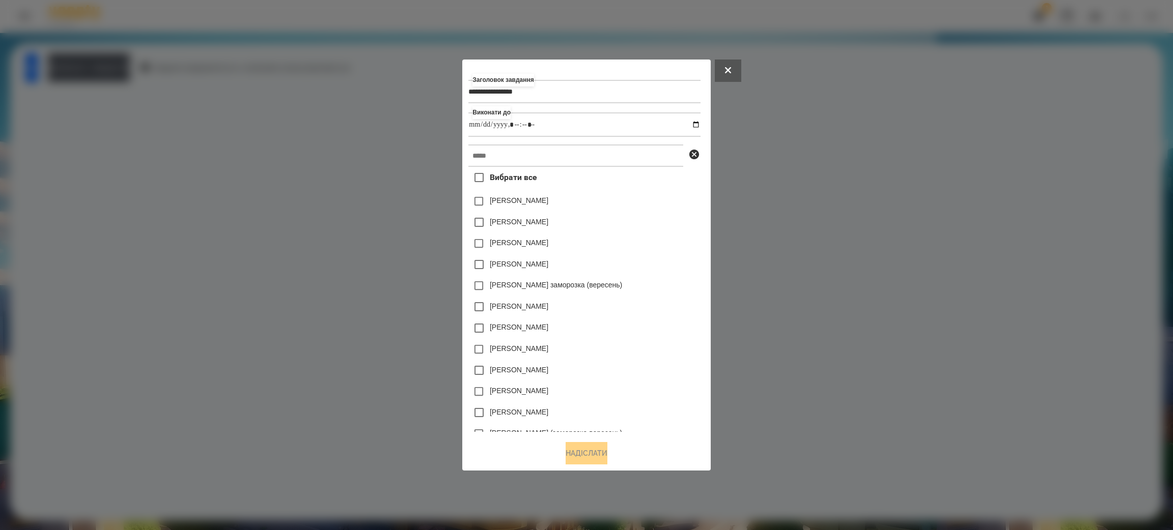
type input "**********"
click at [648, 287] on div "[PERSON_NAME] заморозка (вересень)" at bounding box center [584, 285] width 232 height 21
click at [496, 154] on input "text" at bounding box center [575, 156] width 215 height 22
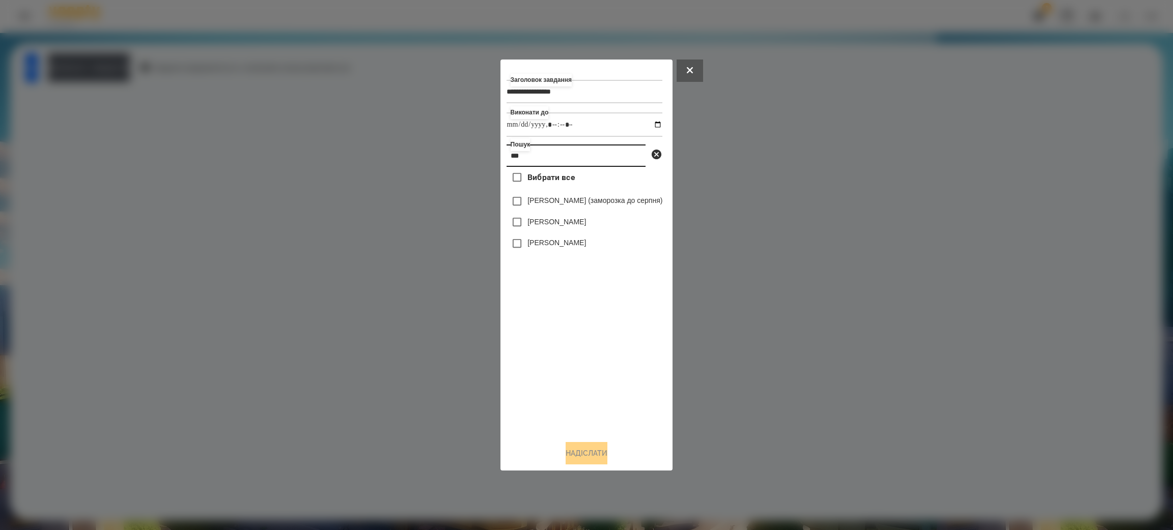
type input "***"
click at [531, 245] on label "[PERSON_NAME]" at bounding box center [556, 243] width 59 height 10
click at [590, 454] on button "Надіслати" at bounding box center [586, 453] width 42 height 22
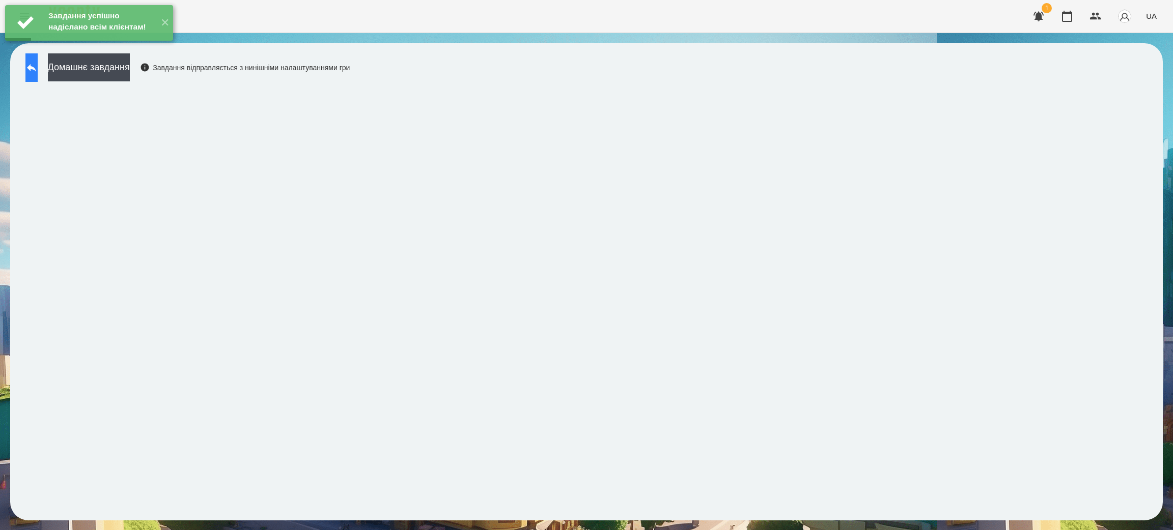
click at [36, 67] on icon at bounding box center [31, 68] width 9 height 8
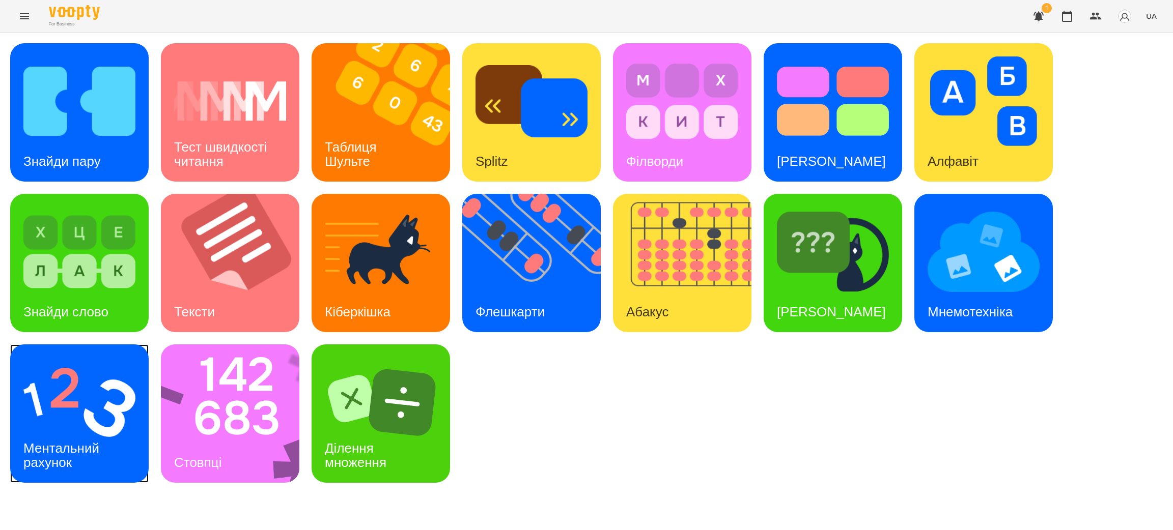
click at [71, 430] on div "Ментальний рахунок" at bounding box center [63, 456] width 106 height 54
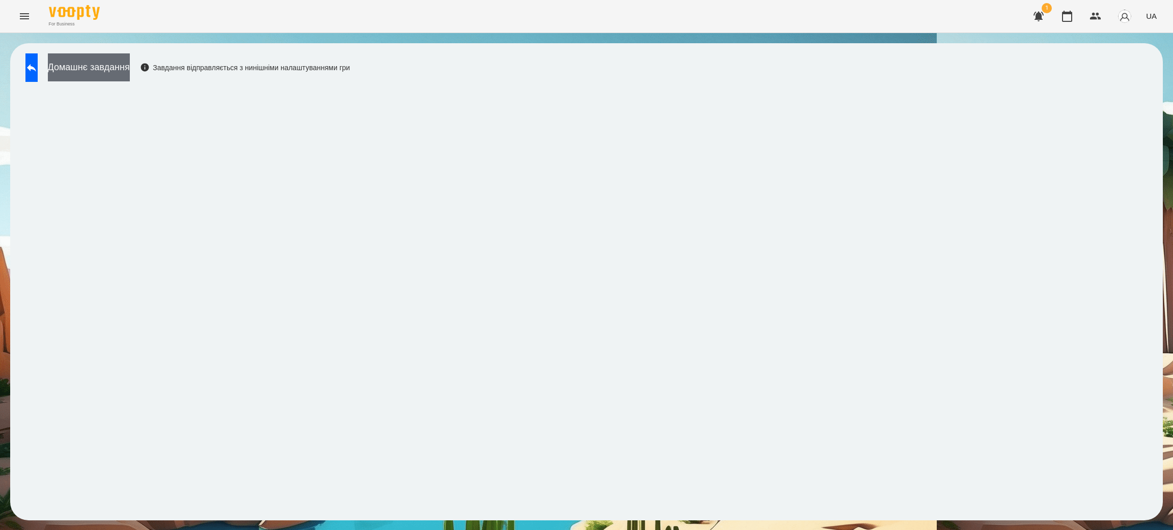
click at [115, 65] on button "Домашнє завдання" at bounding box center [89, 67] width 82 height 28
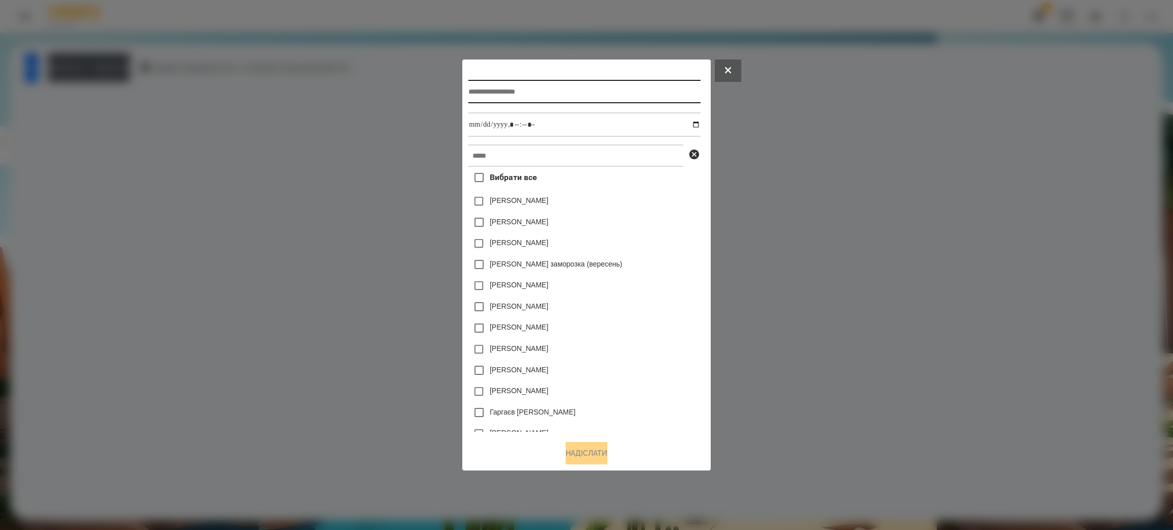
click at [511, 91] on input "text" at bounding box center [584, 91] width 232 height 23
type input "**********"
click at [500, 127] on input "datetime-local" at bounding box center [584, 124] width 232 height 24
click at [700, 122] on input "datetime-local" at bounding box center [584, 124] width 232 height 24
type input "**********"
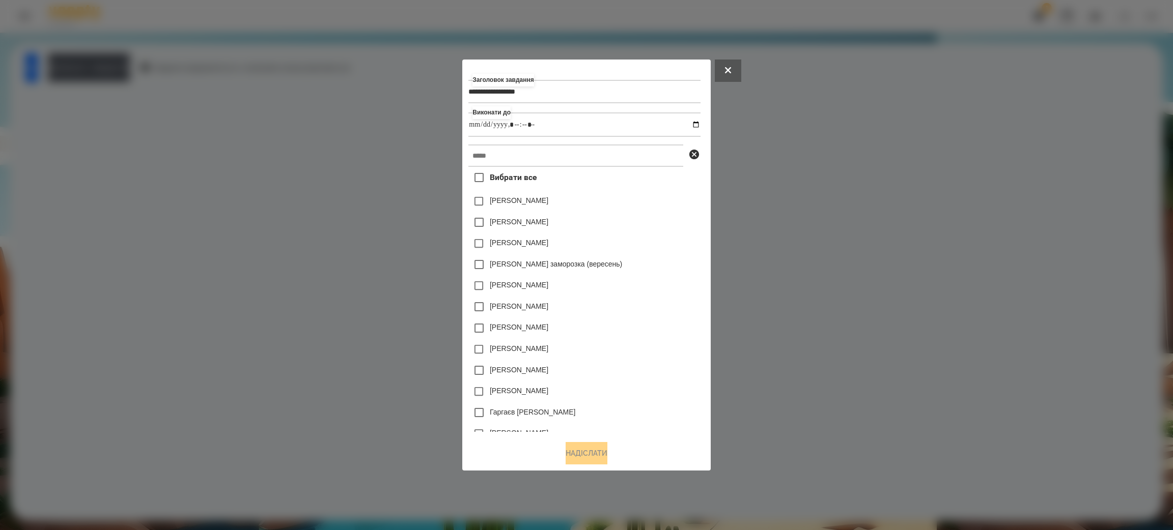
drag, startPoint x: 625, startPoint y: 314, endPoint x: 615, endPoint y: 313, distance: 10.7
click at [626, 314] on div "[PERSON_NAME]" at bounding box center [584, 306] width 232 height 21
click at [499, 158] on input "text" at bounding box center [575, 156] width 215 height 22
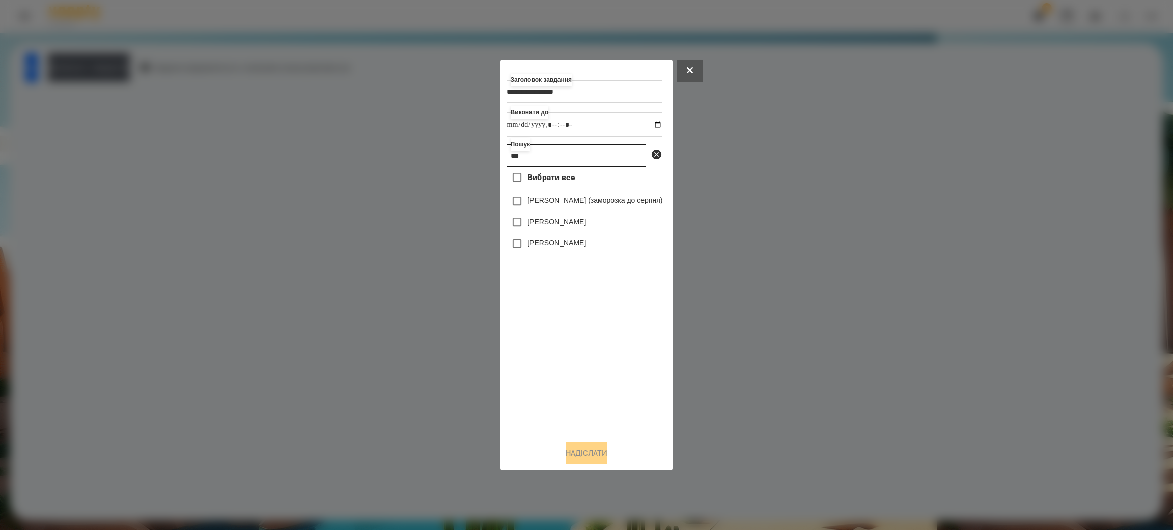
type input "***"
click at [527, 244] on label "[PERSON_NAME]" at bounding box center [556, 243] width 59 height 10
click at [588, 453] on button "Надіслати" at bounding box center [586, 453] width 42 height 22
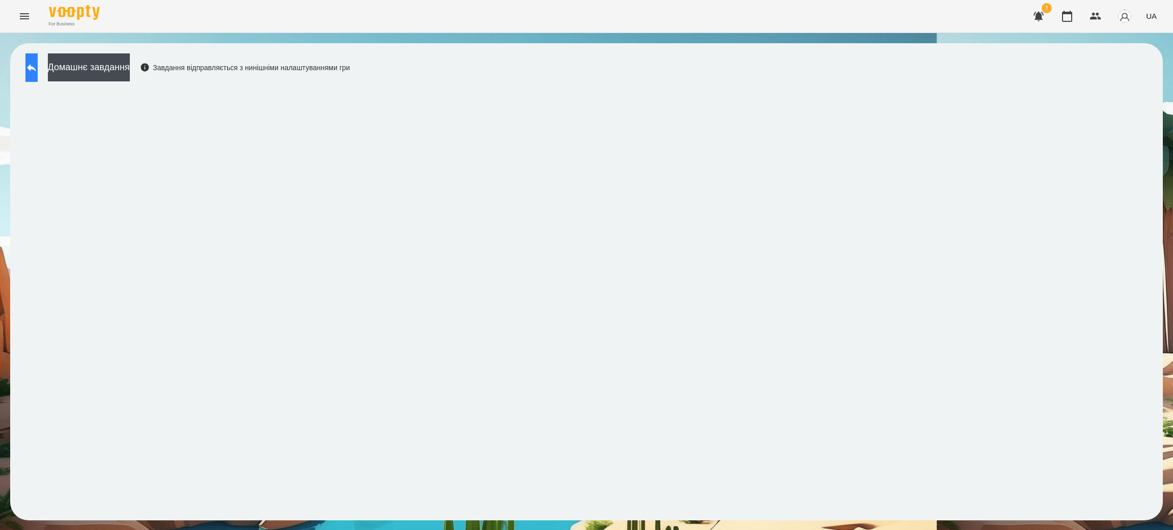
click at [36, 66] on icon at bounding box center [31, 68] width 9 height 8
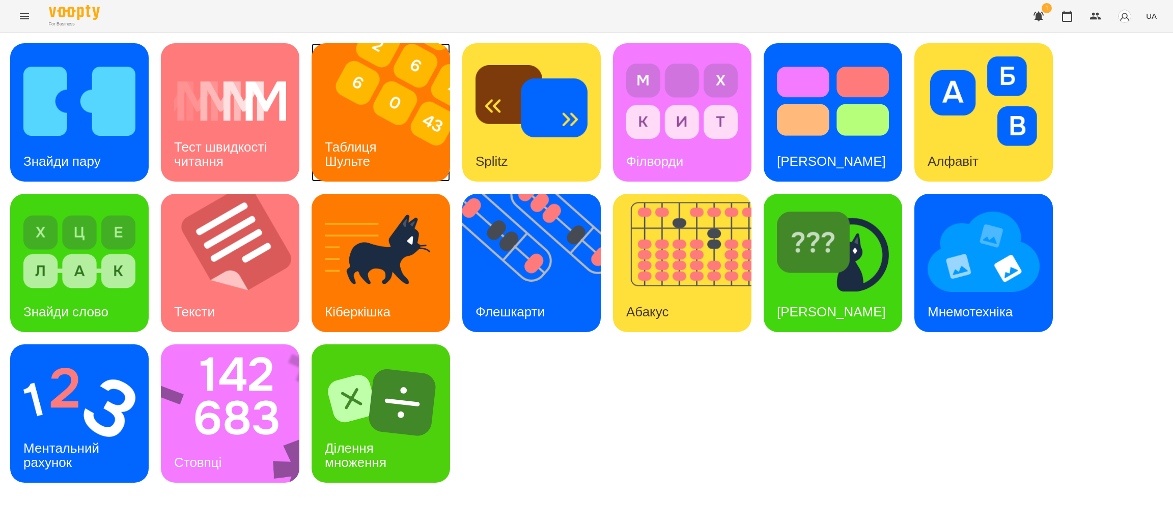
click at [361, 130] on div "Таблиця Шульте" at bounding box center [352, 154] width 82 height 54
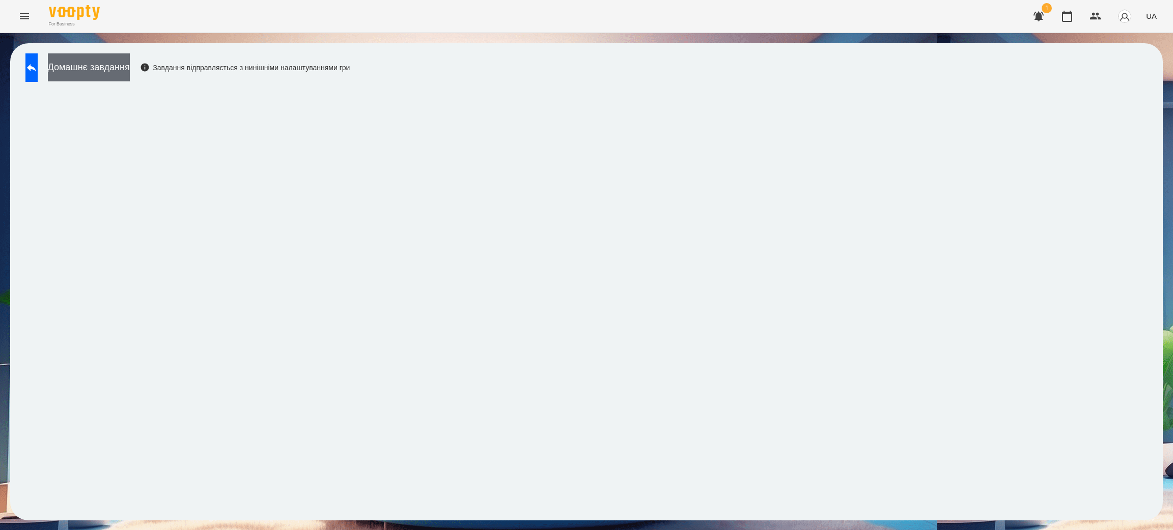
click at [99, 67] on button "Домашнє завдання" at bounding box center [89, 67] width 82 height 28
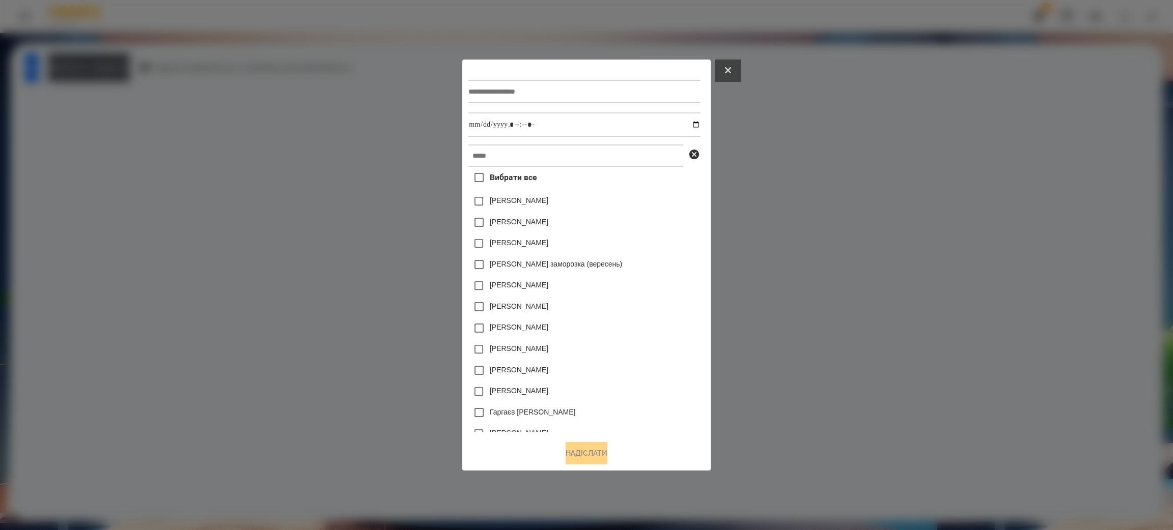
click at [735, 69] on button at bounding box center [728, 71] width 26 height 22
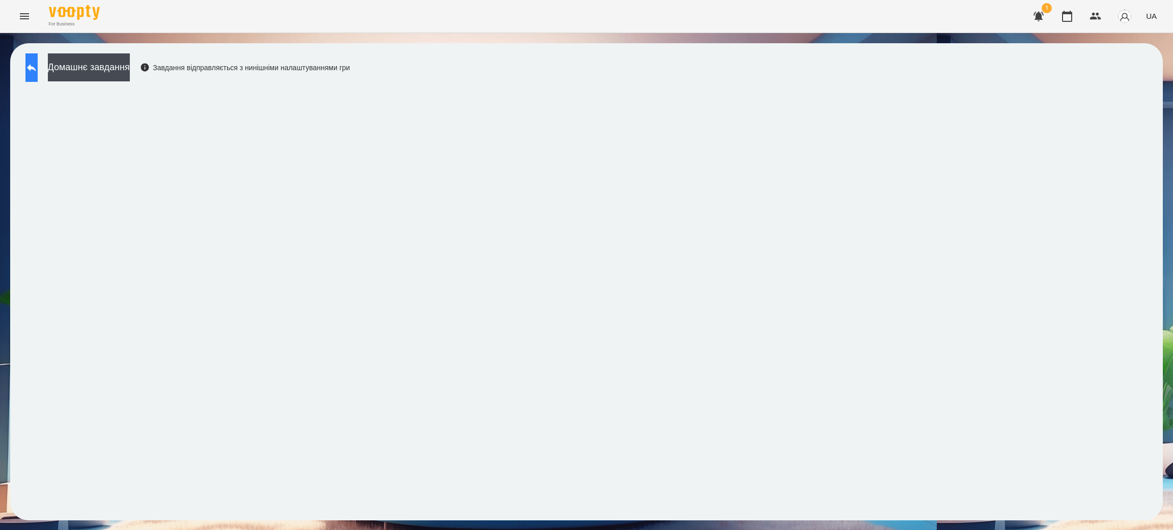
click at [34, 69] on button at bounding box center [31, 67] width 12 height 29
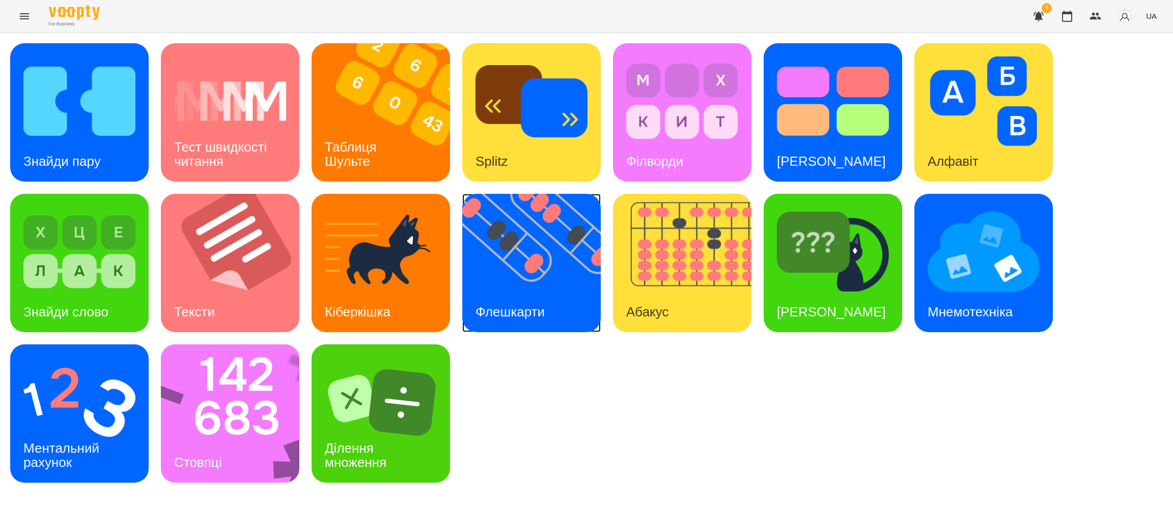
click at [525, 294] on div "Флешкарти" at bounding box center [510, 312] width 96 height 40
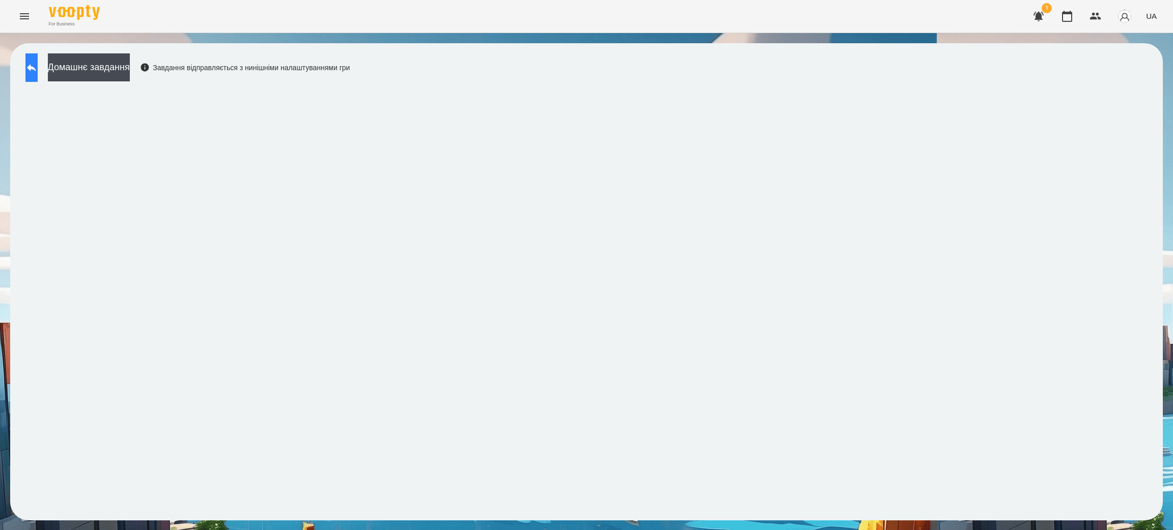
click at [33, 56] on button at bounding box center [31, 67] width 12 height 29
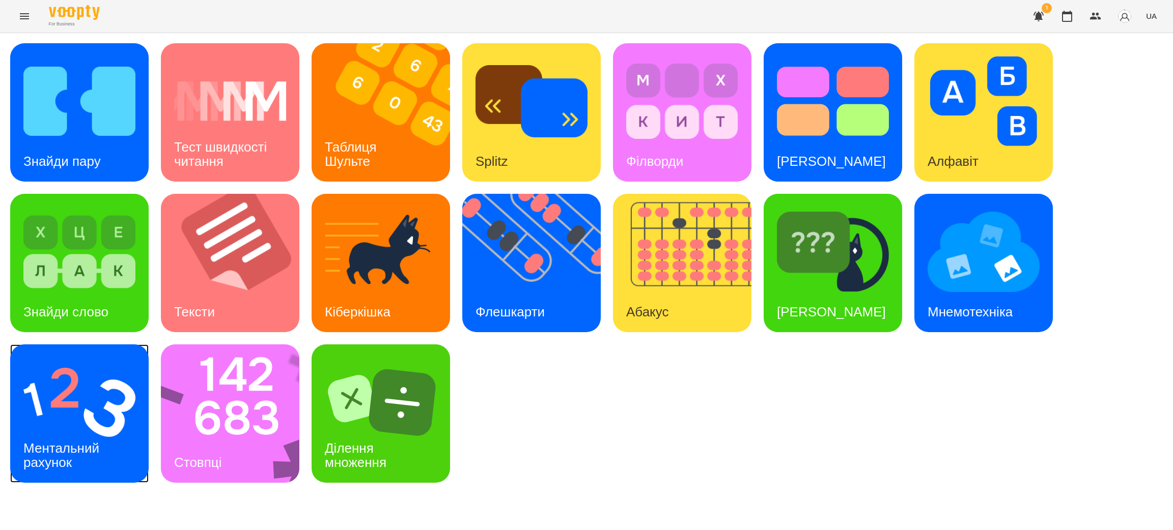
click at [79, 386] on img at bounding box center [79, 403] width 112 height 90
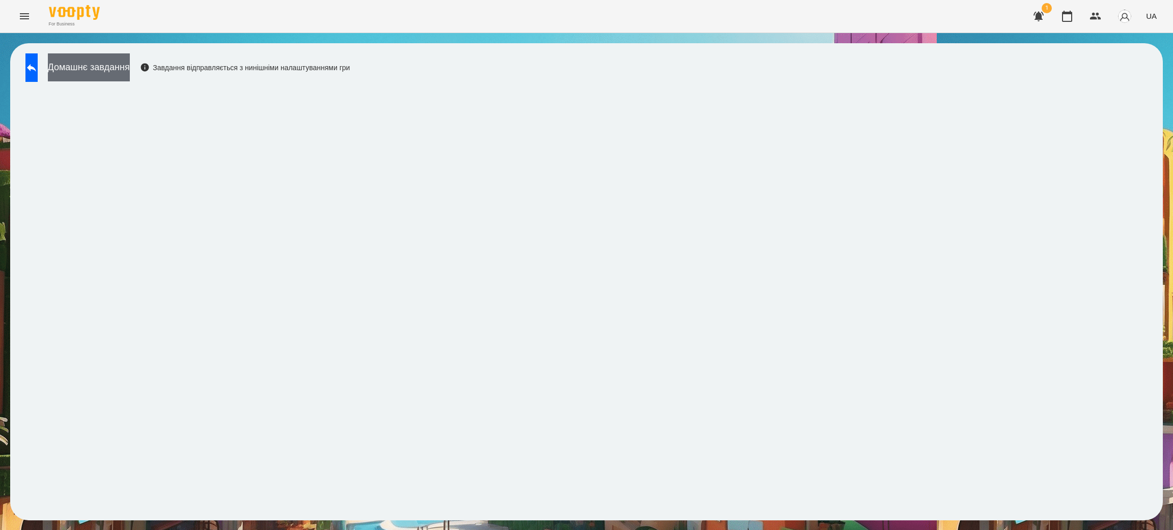
click at [98, 64] on button "Домашнє завдання" at bounding box center [89, 67] width 82 height 28
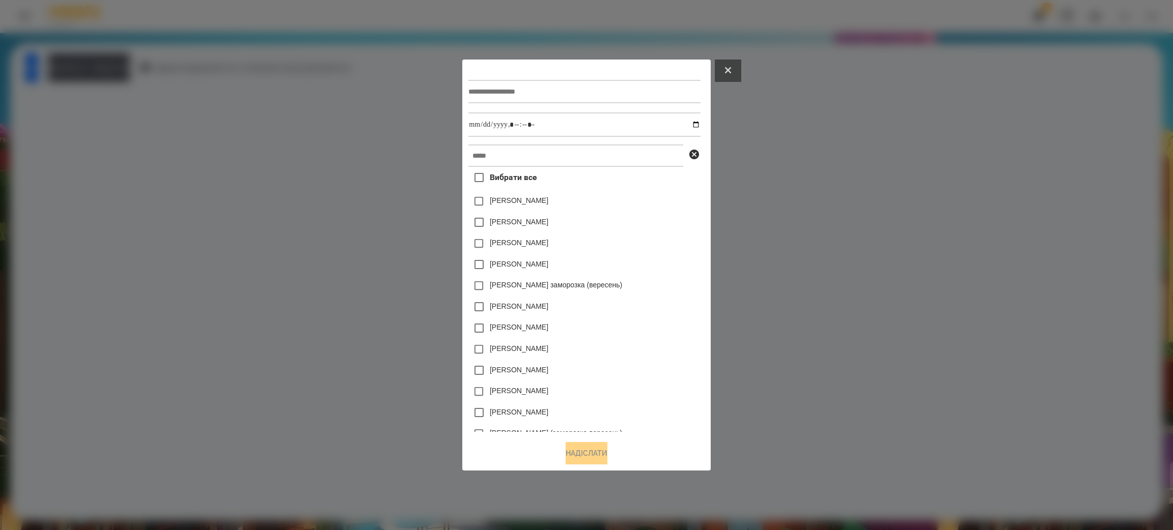
click at [731, 68] on icon at bounding box center [728, 70] width 6 height 6
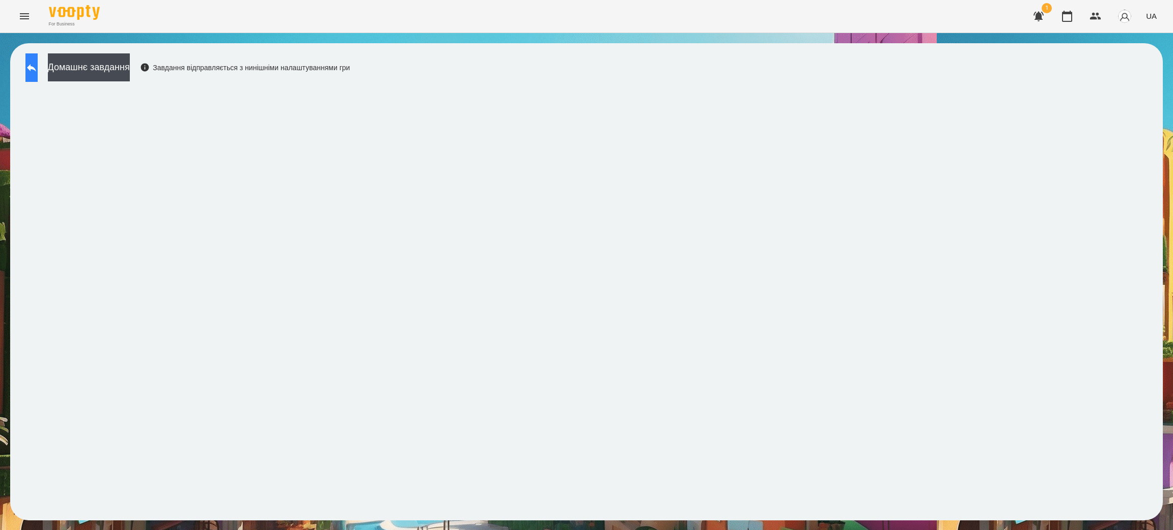
click at [36, 68] on icon at bounding box center [31, 68] width 9 height 8
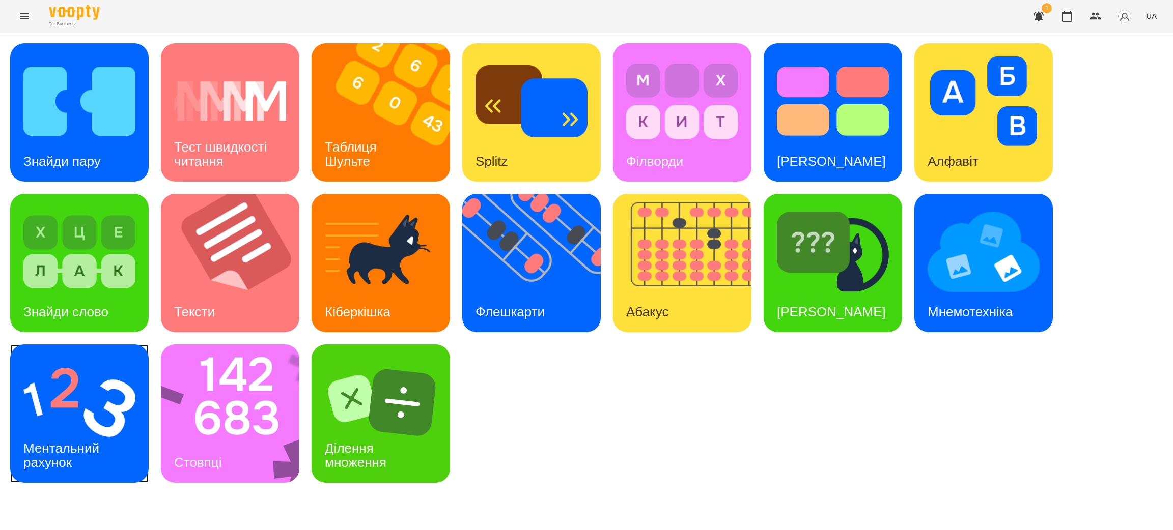
click at [63, 408] on img at bounding box center [79, 403] width 112 height 90
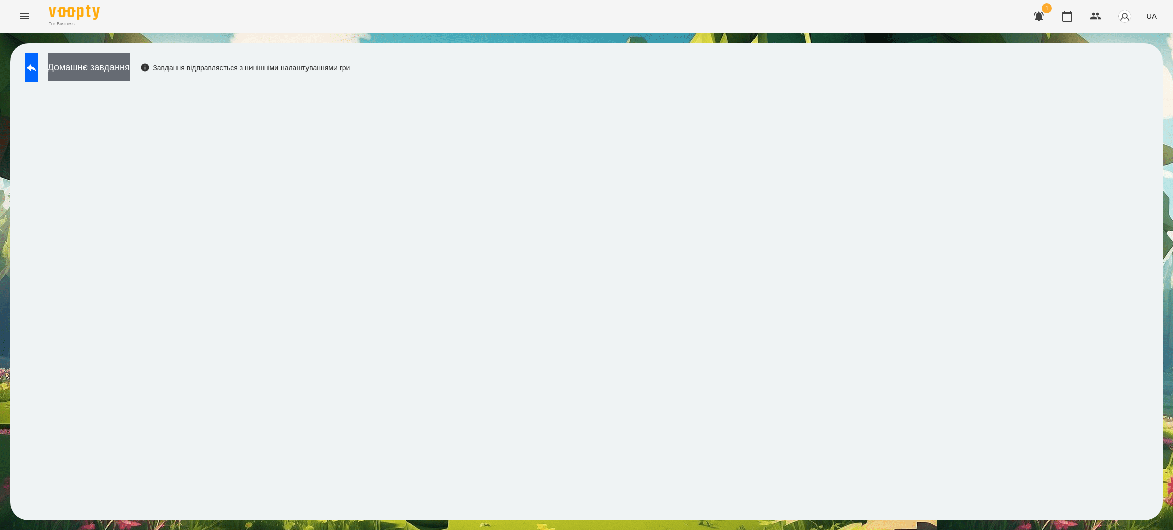
click at [130, 66] on button "Домашнє завдання" at bounding box center [89, 67] width 82 height 28
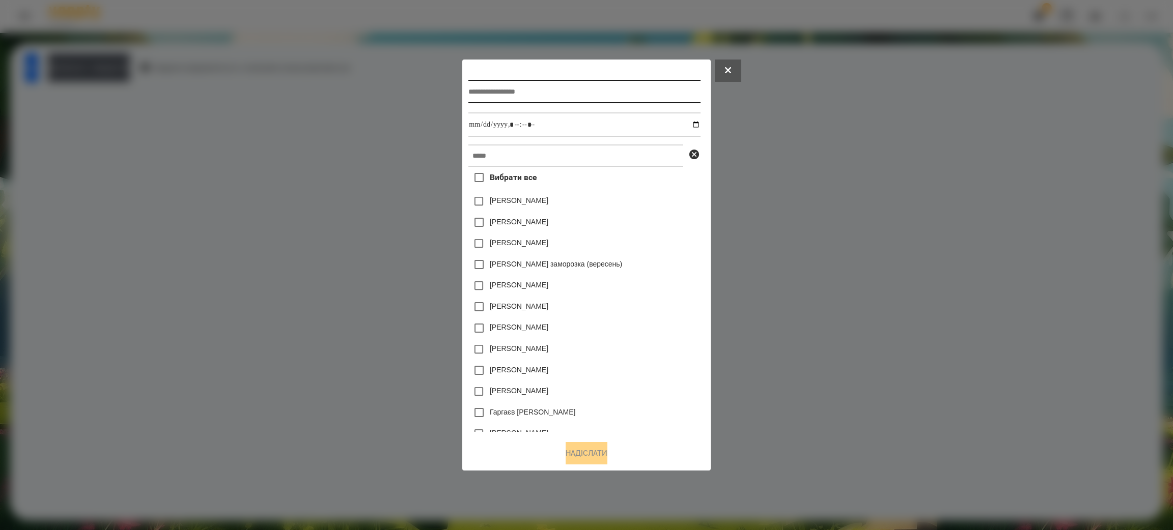
click at [508, 92] on input "text" at bounding box center [584, 91] width 232 height 23
type input "**********"
click at [515, 115] on input "datetime-local" at bounding box center [584, 124] width 232 height 24
click at [700, 124] on input "datetime-local" at bounding box center [584, 124] width 232 height 24
type input "**********"
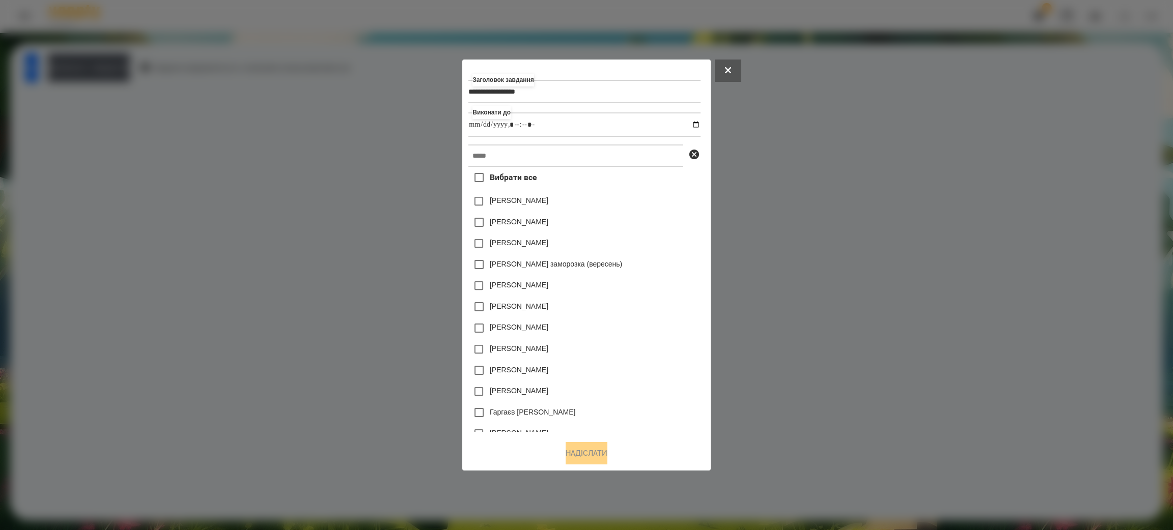
click at [652, 363] on div "[PERSON_NAME]" at bounding box center [584, 370] width 232 height 21
click at [505, 157] on input "text" at bounding box center [575, 156] width 215 height 22
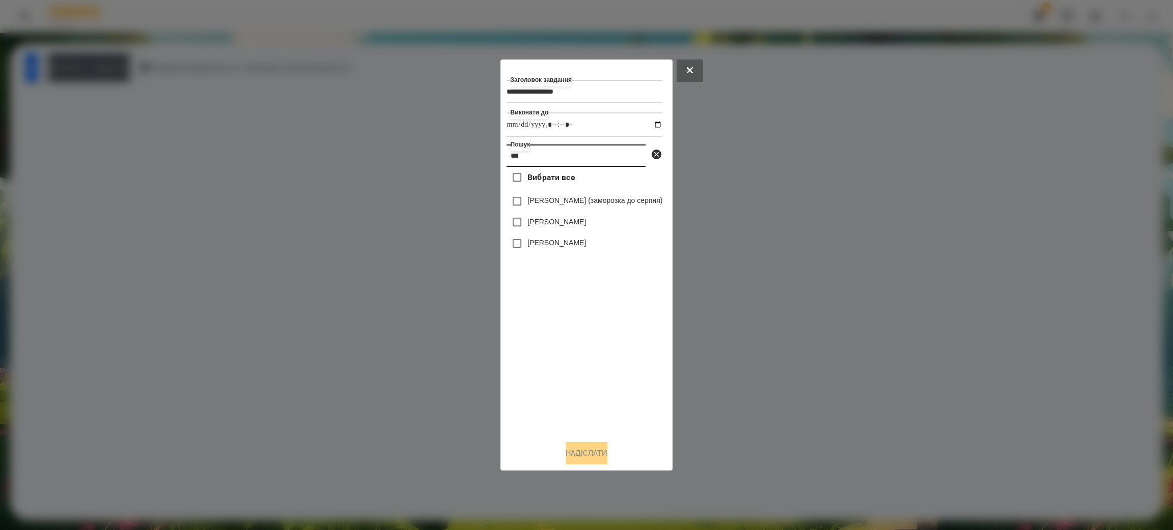
type input "***"
click at [546, 248] on label "[PERSON_NAME]" at bounding box center [556, 243] width 59 height 10
click at [587, 452] on button "Надіслати" at bounding box center [586, 453] width 42 height 22
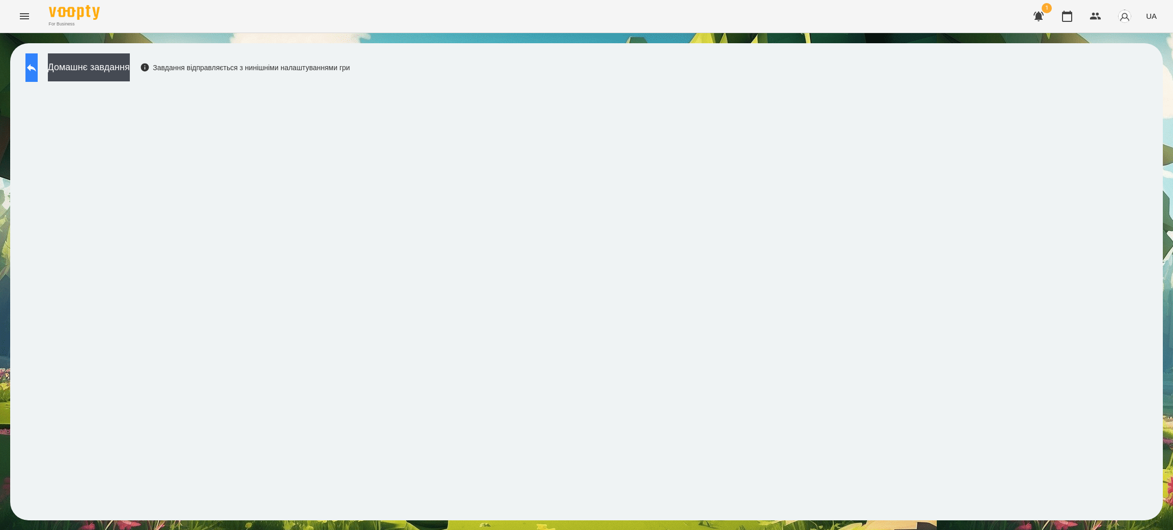
click at [38, 72] on icon at bounding box center [31, 68] width 12 height 12
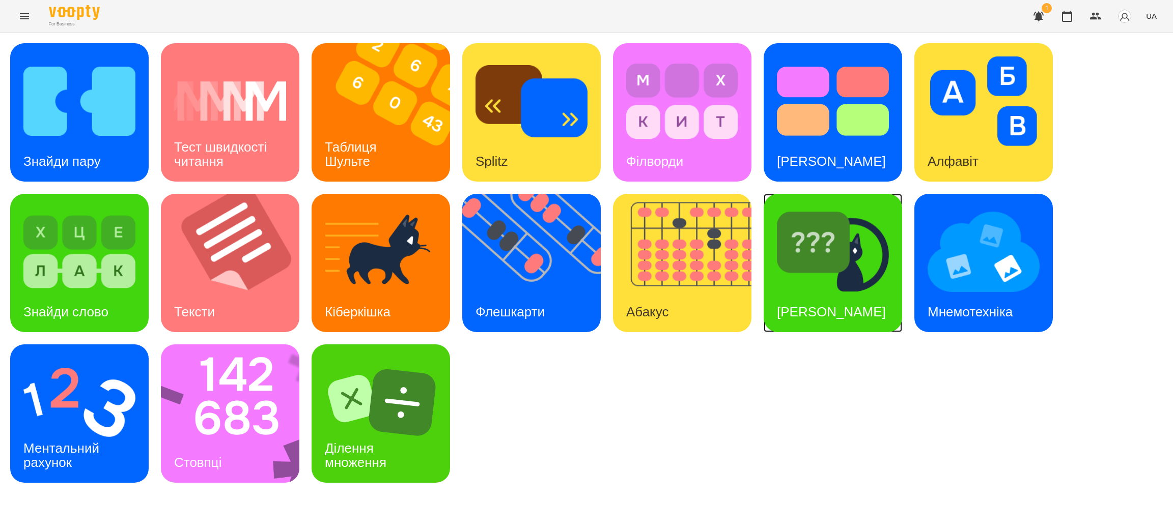
click at [838, 270] on img at bounding box center [833, 252] width 112 height 90
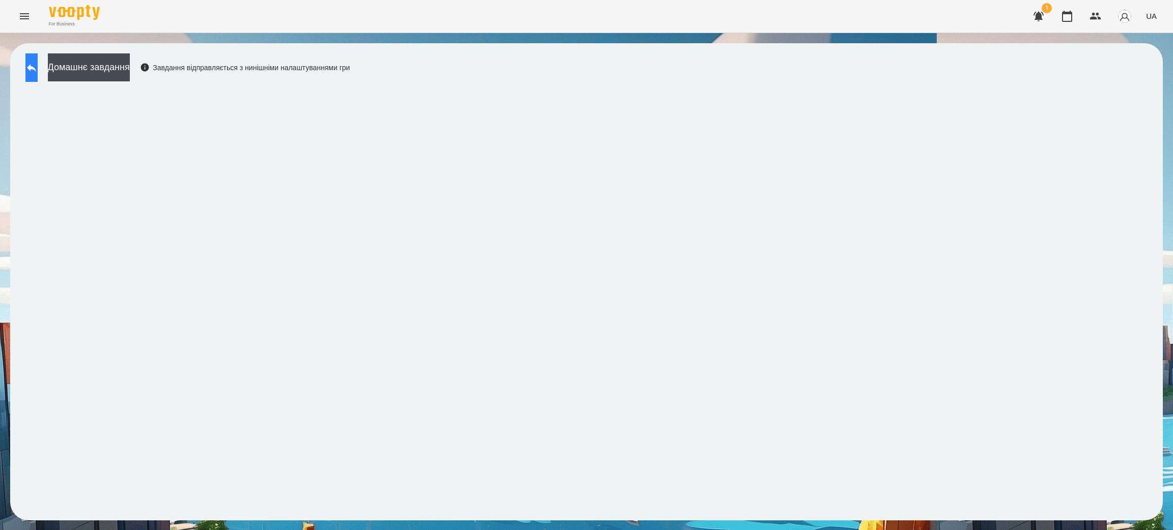
click at [31, 71] on button at bounding box center [31, 67] width 12 height 29
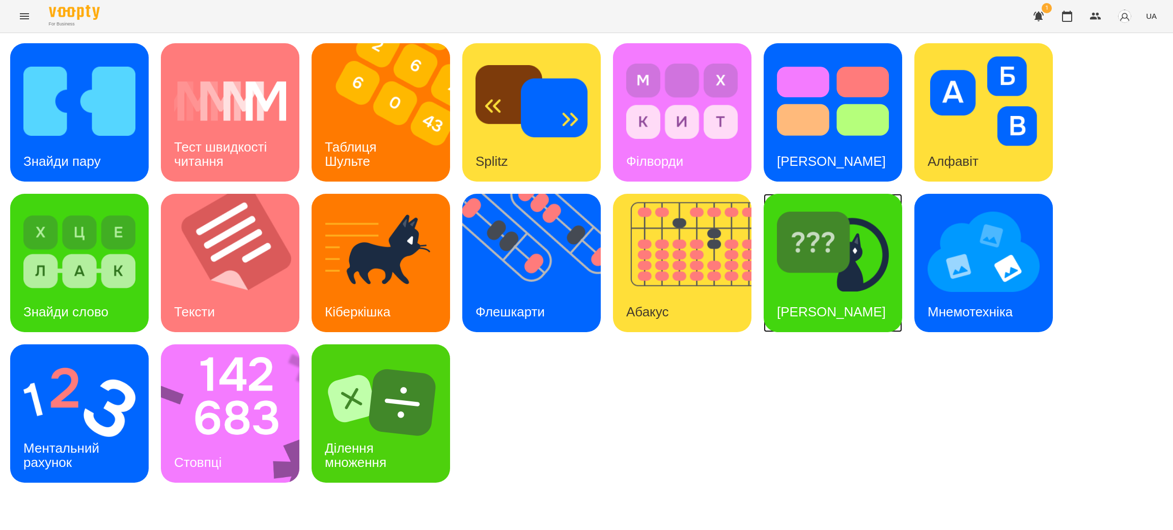
click at [794, 292] on div "[PERSON_NAME]" at bounding box center [830, 312] width 135 height 40
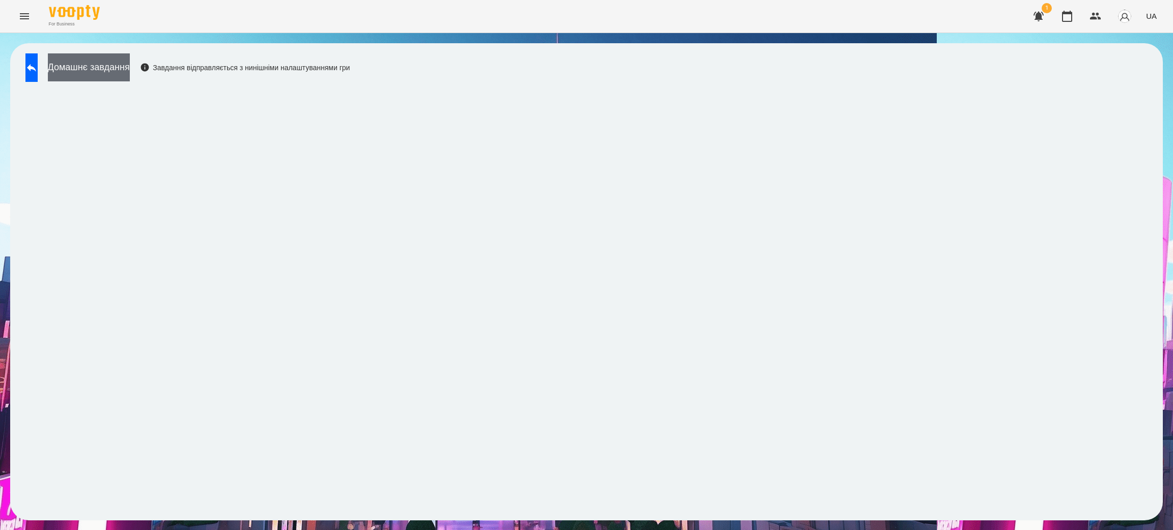
click at [125, 63] on button "Домашнє завдання" at bounding box center [89, 67] width 82 height 28
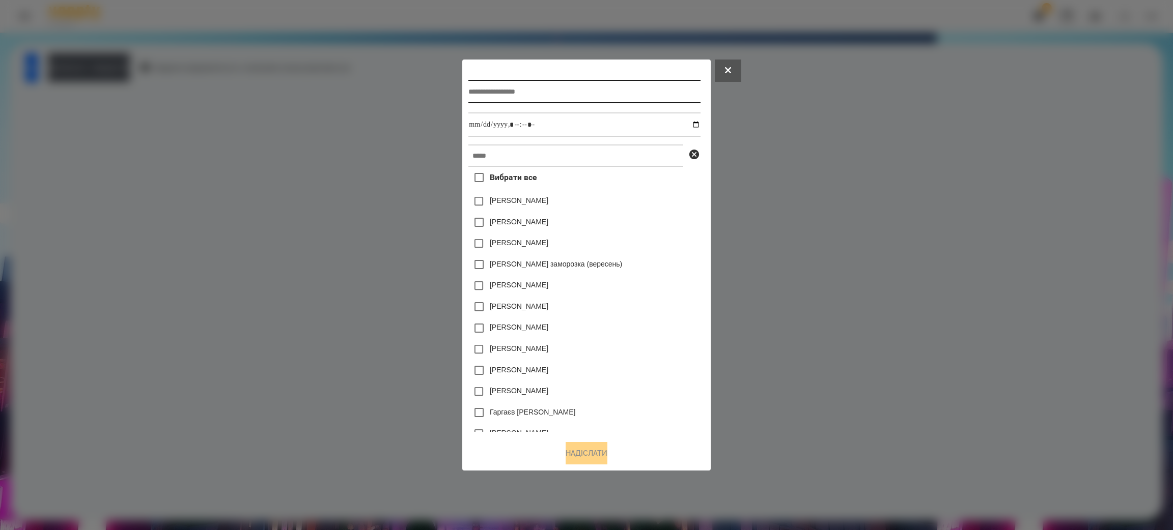
click at [477, 84] on input "text" at bounding box center [584, 91] width 232 height 23
type input "**********"
click at [483, 125] on input "datetime-local" at bounding box center [584, 124] width 232 height 24
click at [478, 122] on input "datetime-local" at bounding box center [584, 124] width 232 height 24
click at [549, 125] on input "datetime-local" at bounding box center [584, 124] width 232 height 24
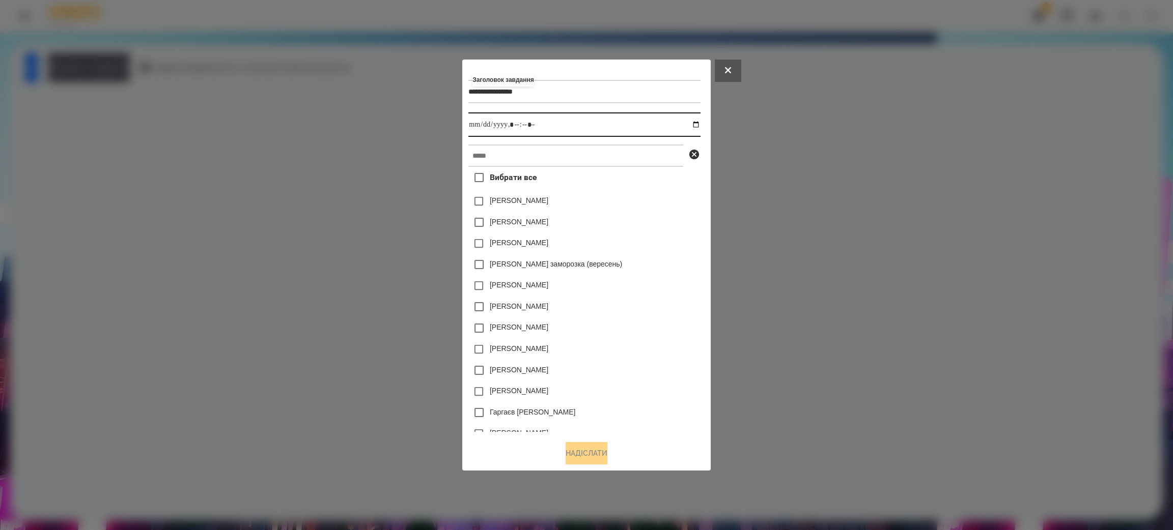
click at [700, 124] on input "datetime-local" at bounding box center [584, 124] width 232 height 24
type input "**********"
click at [655, 331] on div "[PERSON_NAME]" at bounding box center [584, 328] width 232 height 21
click at [495, 151] on input "text" at bounding box center [575, 156] width 215 height 22
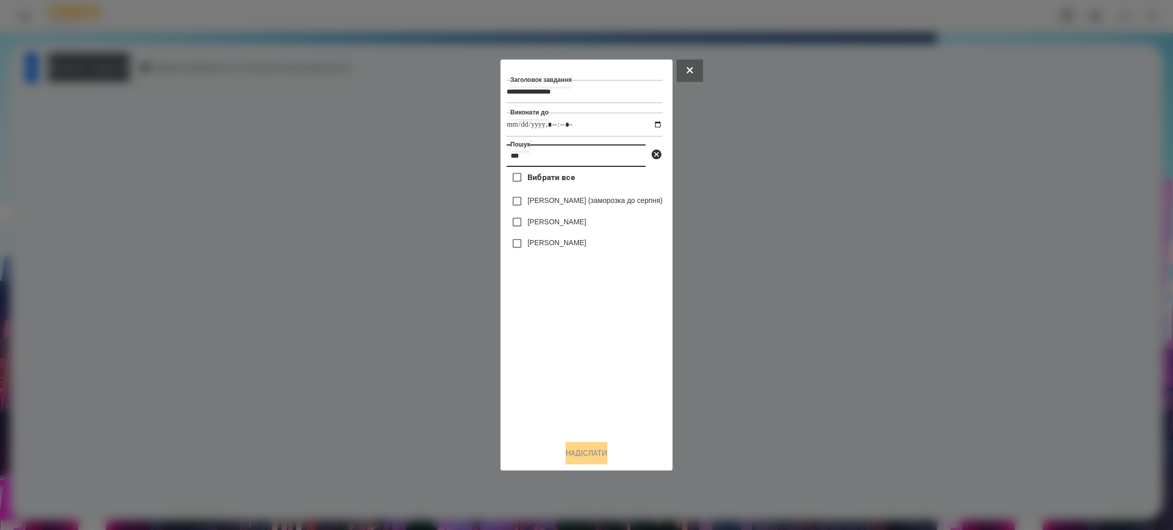
type input "***"
click at [595, 454] on button "Надіслати" at bounding box center [586, 453] width 42 height 22
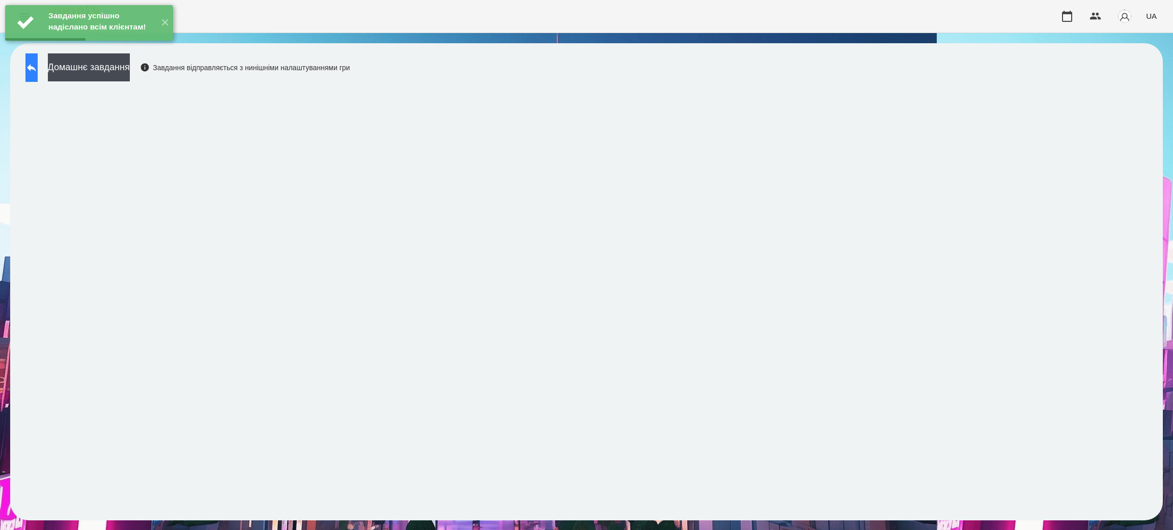
click at [33, 70] on button at bounding box center [31, 67] width 12 height 29
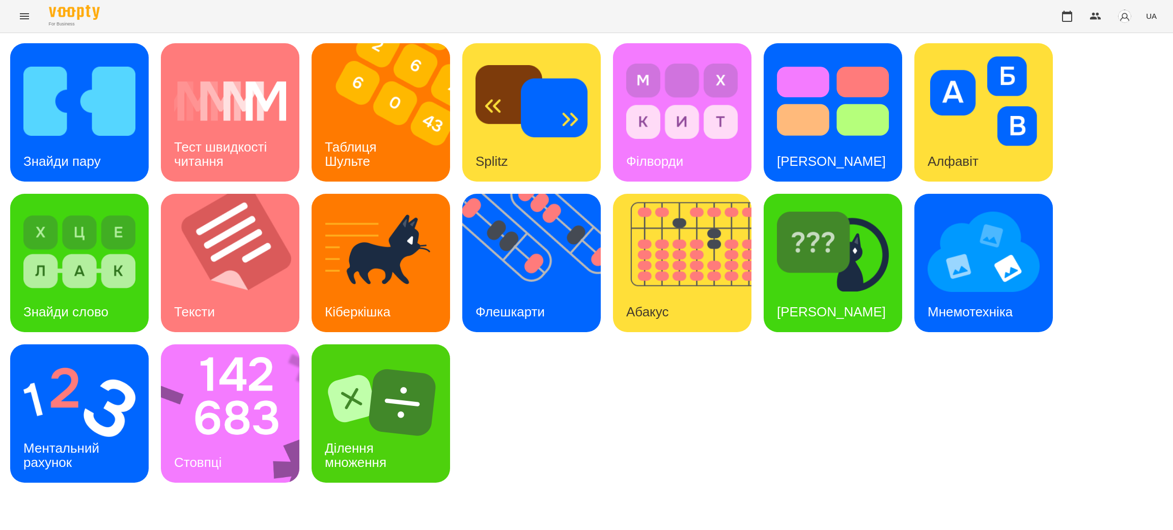
click at [16, 18] on button "Menu" at bounding box center [24, 16] width 24 height 24
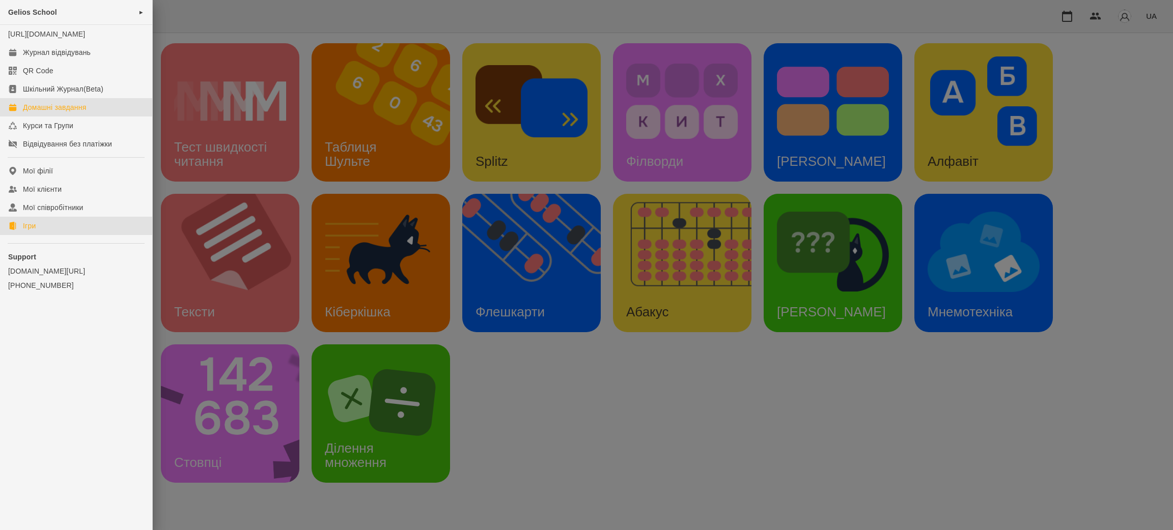
click at [55, 111] on link "Домашні завдання" at bounding box center [76, 107] width 152 height 18
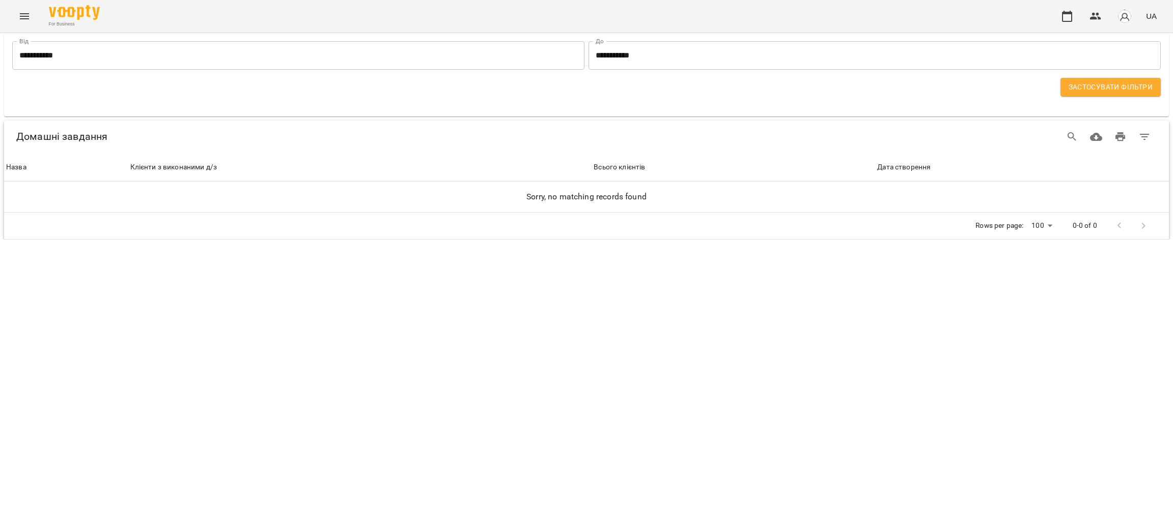
click at [21, 16] on icon "Menu" at bounding box center [24, 16] width 9 height 6
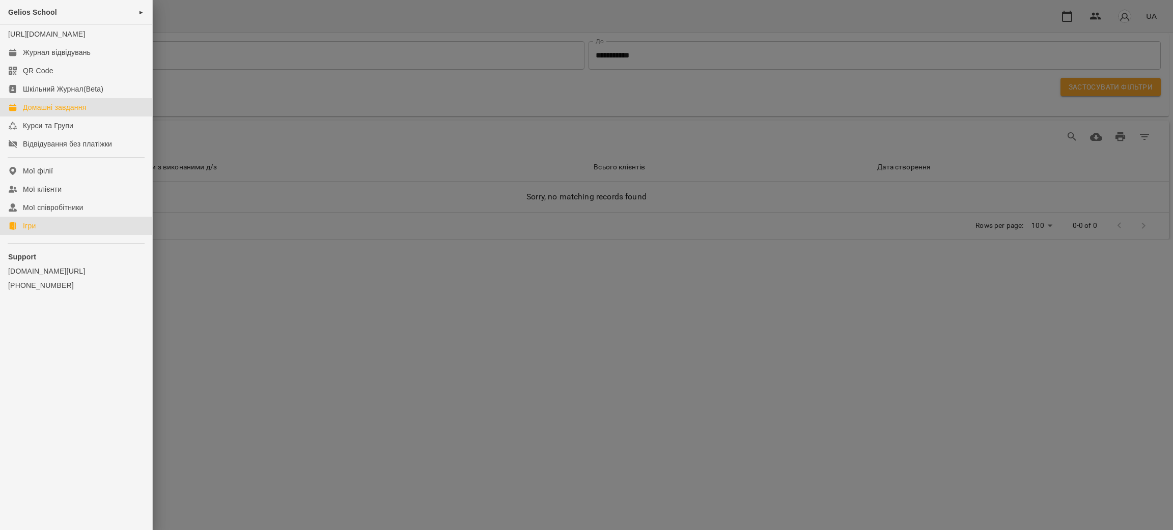
click at [28, 231] on div "Ігри" at bounding box center [29, 226] width 13 height 10
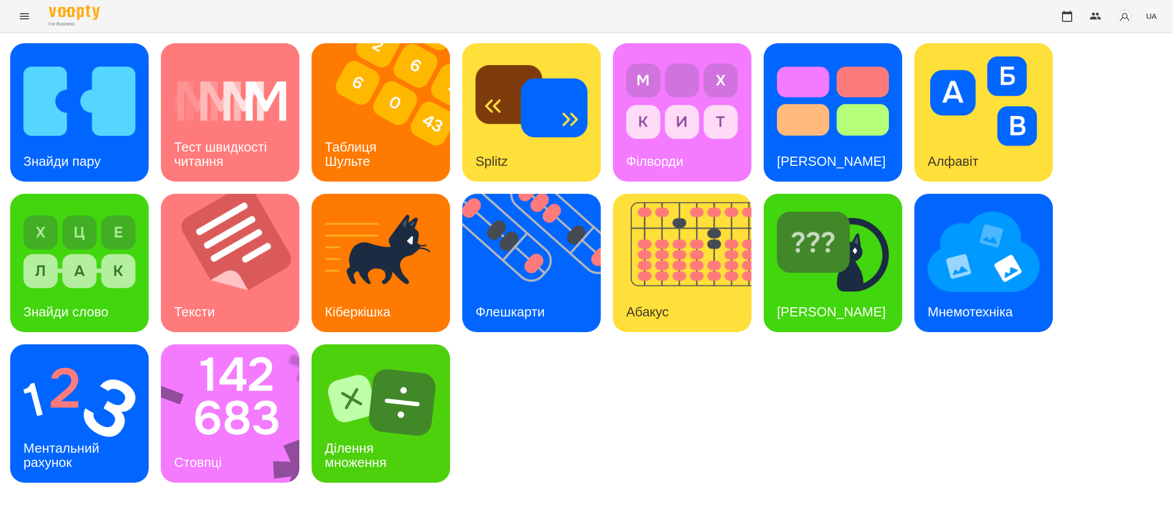
click at [22, 21] on icon "Menu" at bounding box center [24, 16] width 12 height 12
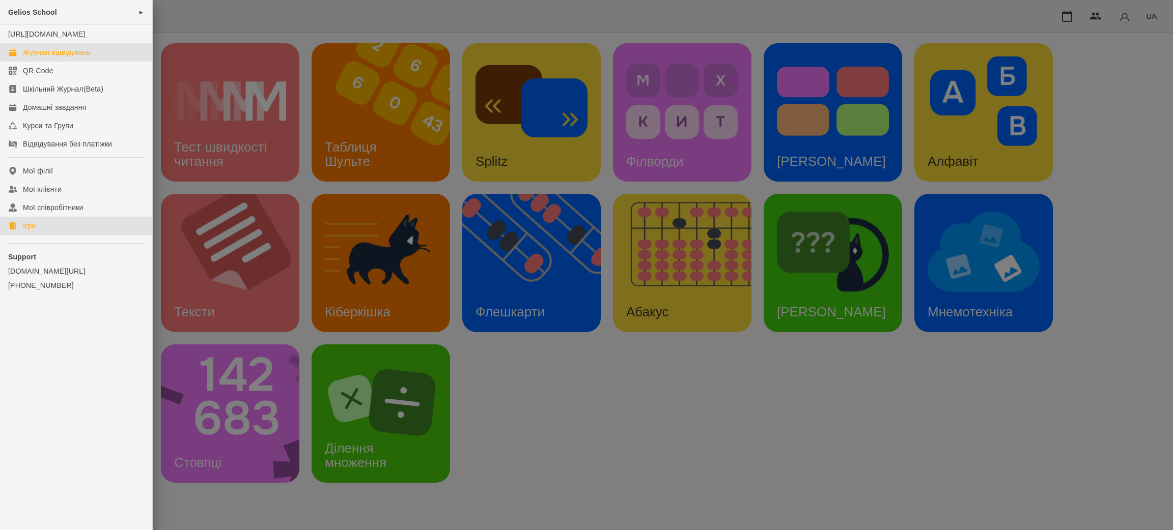
click at [37, 58] on div "Журнал відвідувань" at bounding box center [57, 52] width 68 height 10
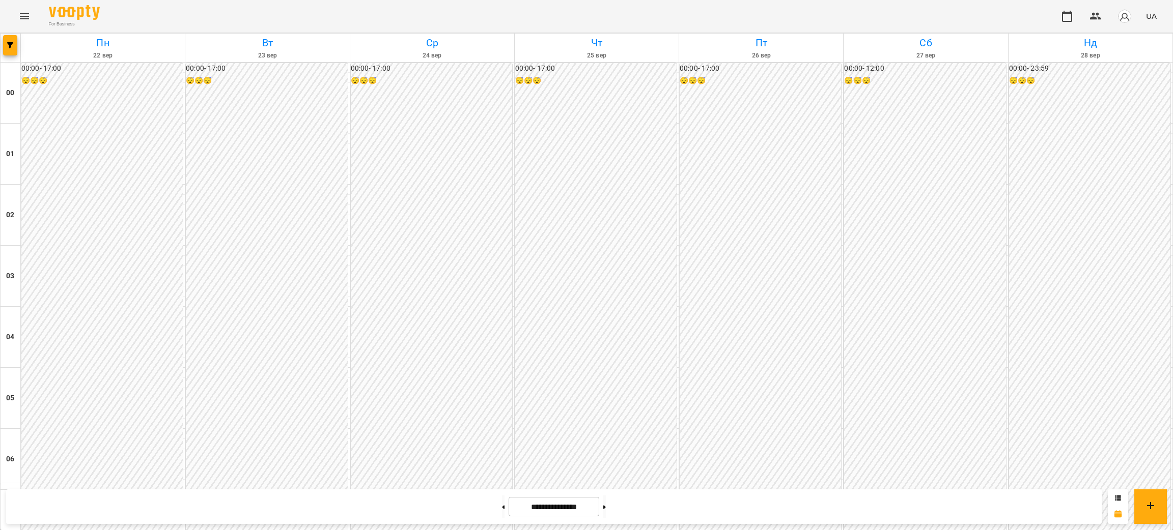
scroll to position [611, 0]
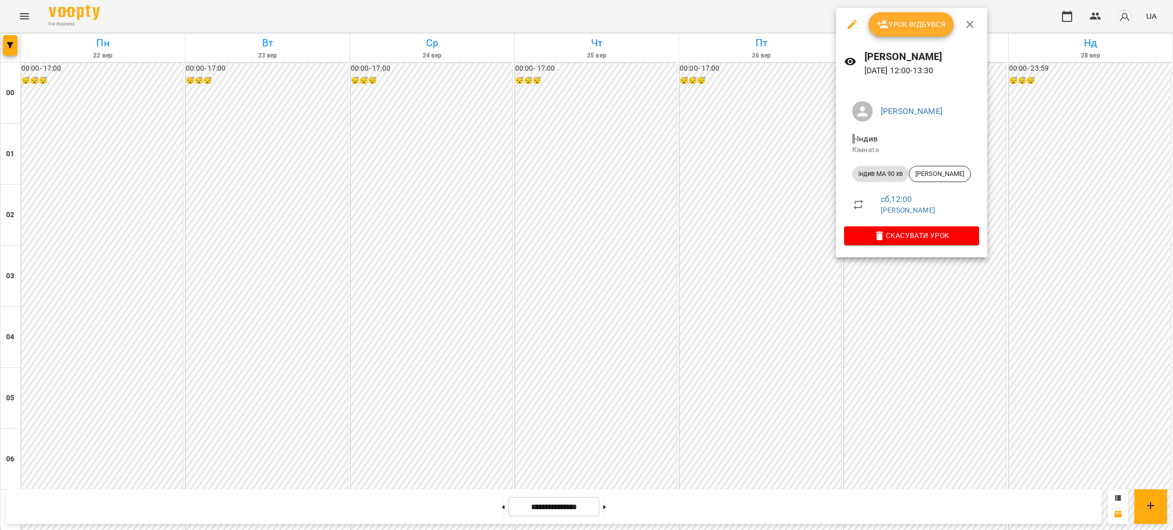
click at [670, 195] on div at bounding box center [586, 265] width 1173 height 530
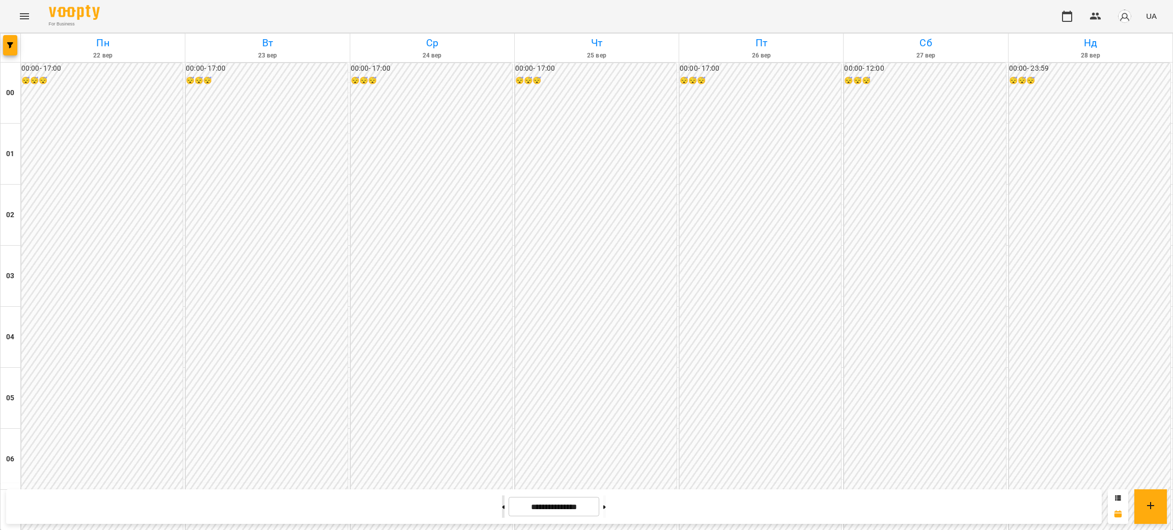
click at [502, 509] on button at bounding box center [503, 507] width 3 height 22
type input "**********"
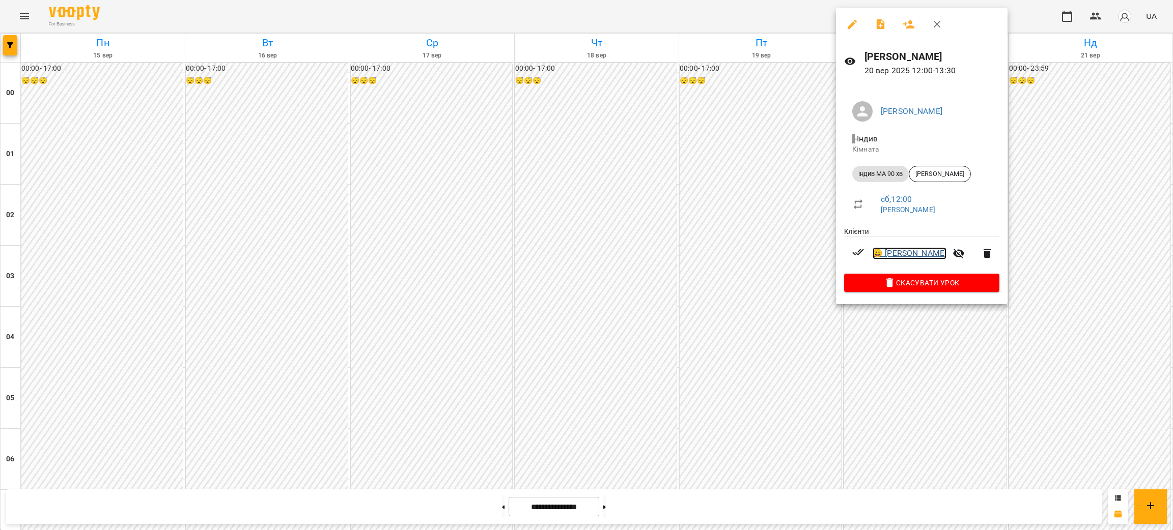
click at [916, 251] on link "😀 [PERSON_NAME]" at bounding box center [909, 253] width 74 height 12
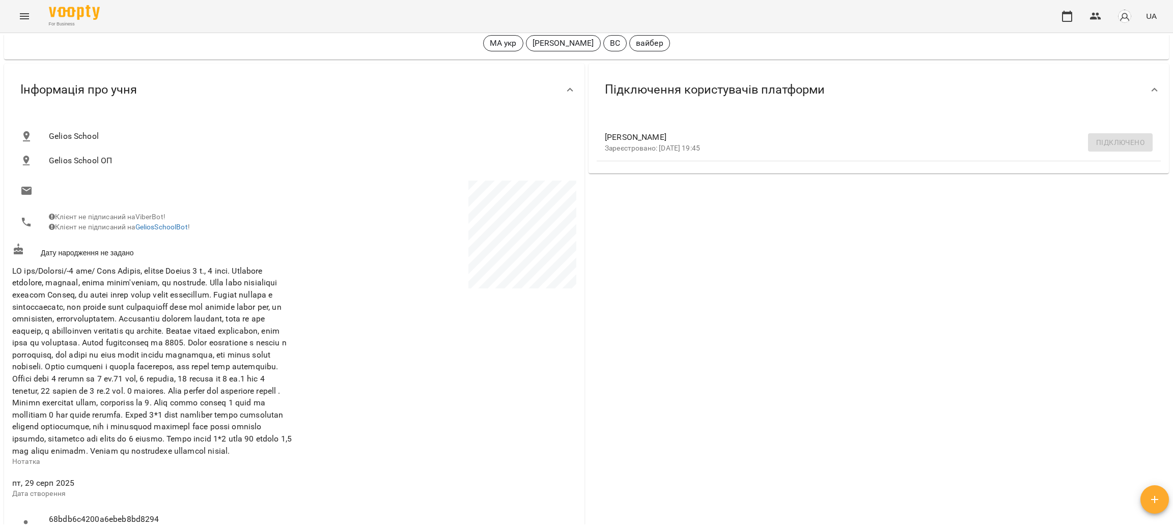
scroll to position [76, 0]
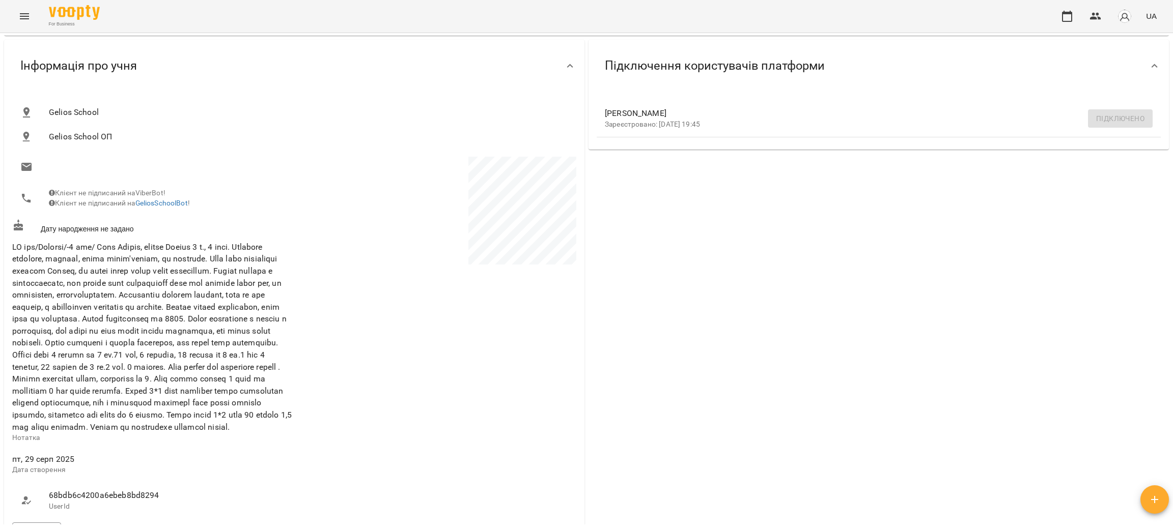
click at [117, 17] on div "For Business UA" at bounding box center [586, 16] width 1173 height 33
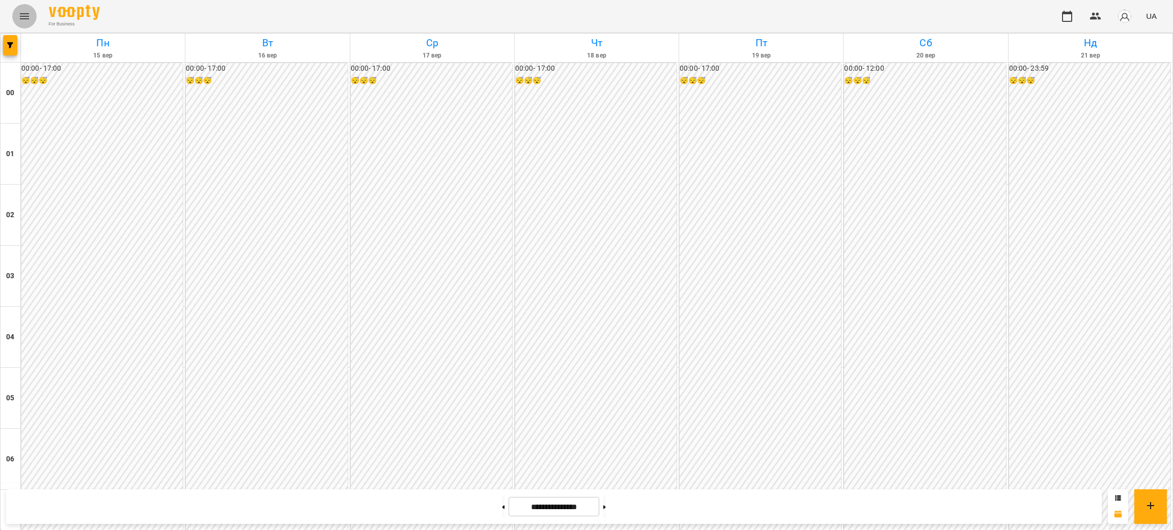
click at [22, 14] on icon "Menu" at bounding box center [24, 16] width 9 height 6
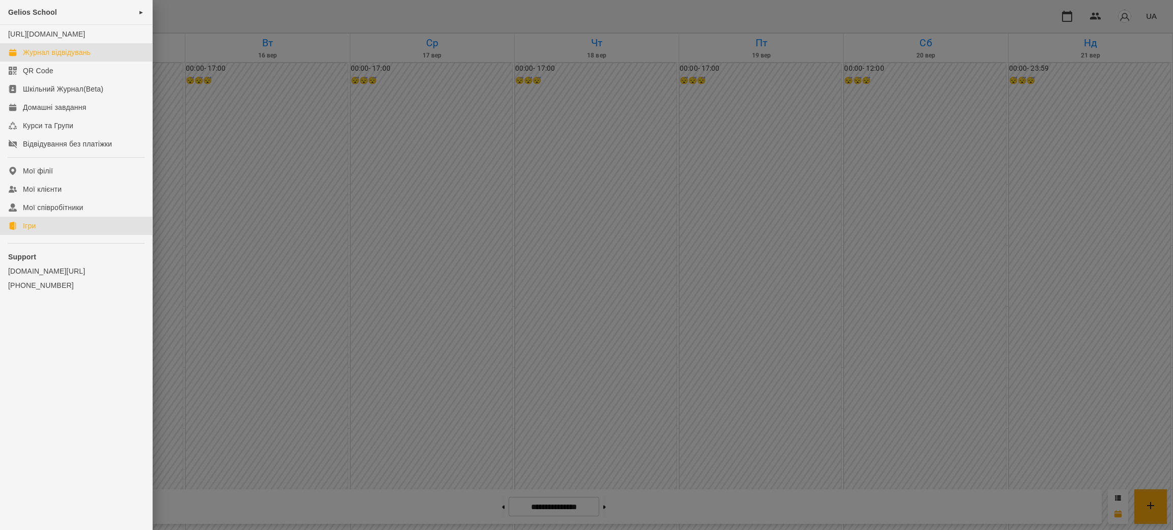
click at [40, 235] on link "Ігри" at bounding box center [76, 226] width 152 height 18
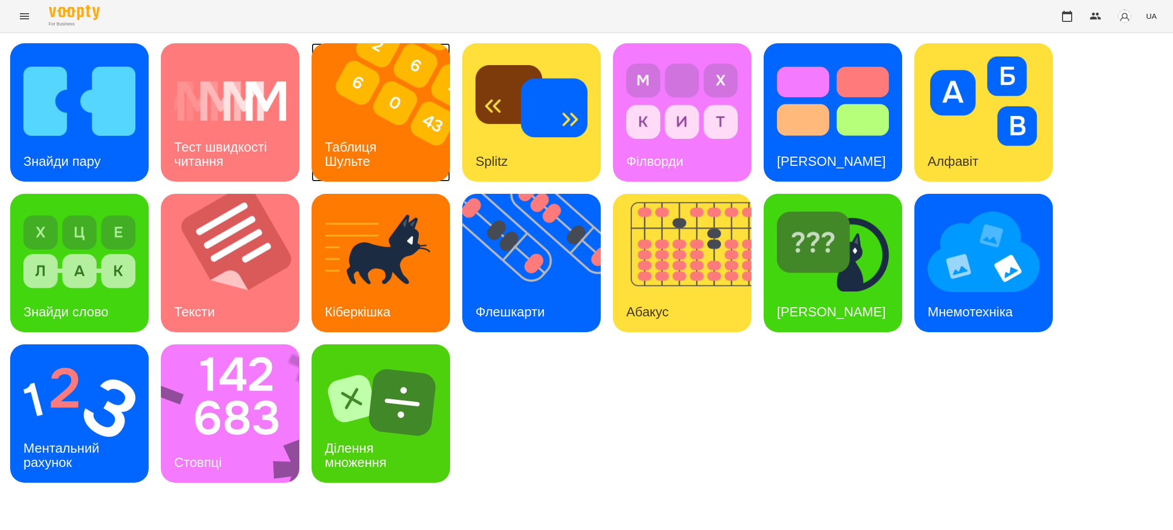
click at [360, 139] on h3 "Таблиця Шульте" at bounding box center [352, 153] width 55 height 29
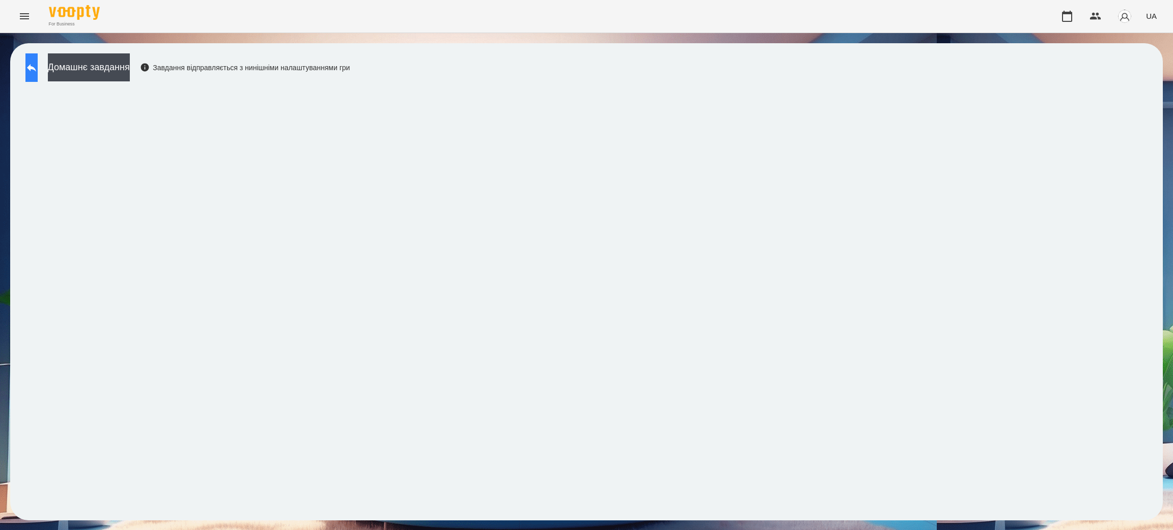
click at [27, 66] on button at bounding box center [31, 67] width 12 height 29
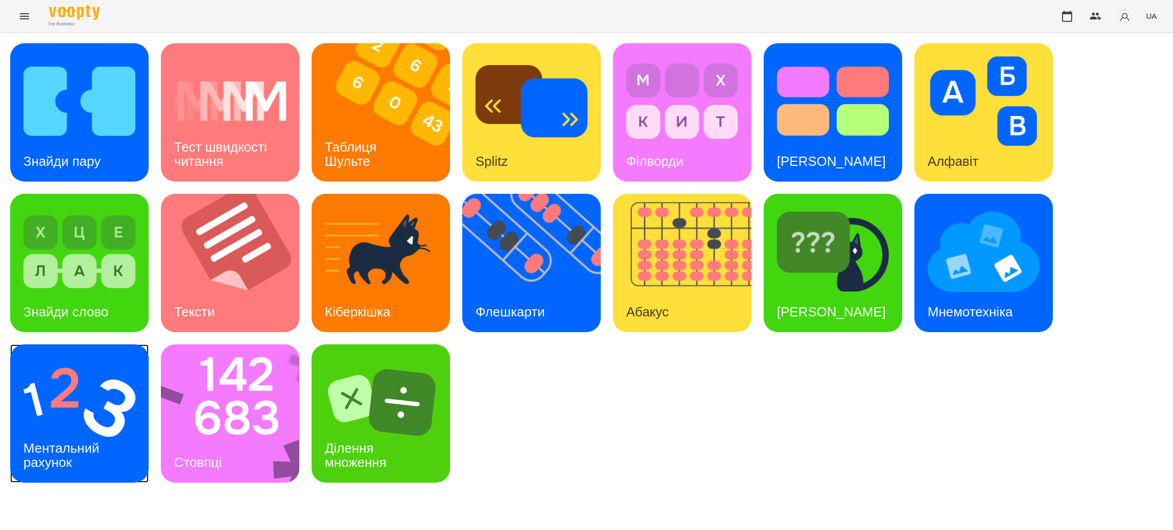
click at [66, 423] on img at bounding box center [79, 403] width 112 height 90
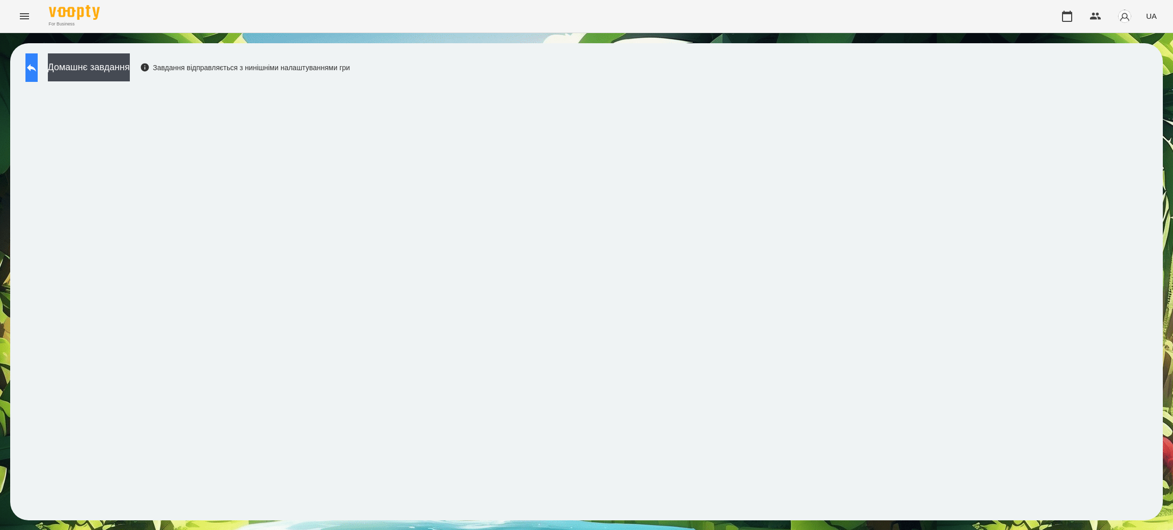
click at [35, 66] on icon at bounding box center [31, 68] width 12 height 12
